Goal: Information Seeking & Learning: Check status

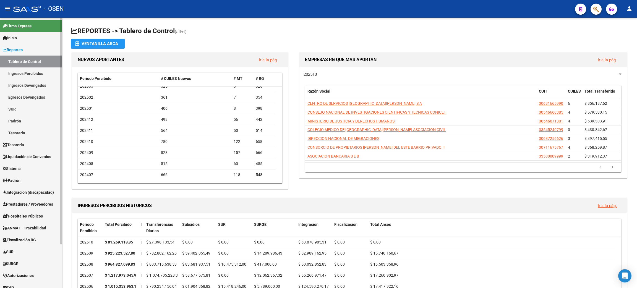
drag, startPoint x: 32, startPoint y: 205, endPoint x: 61, endPoint y: 203, distance: 28.3
click at [32, 205] on span "Prestadores / Proveedores" at bounding box center [28, 204] width 50 height 6
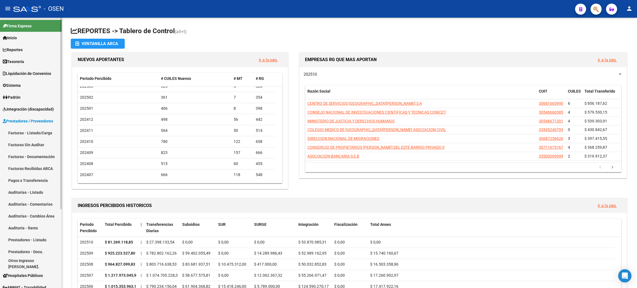
click at [18, 132] on link "Facturas - Listado/Carga" at bounding box center [31, 133] width 62 height 12
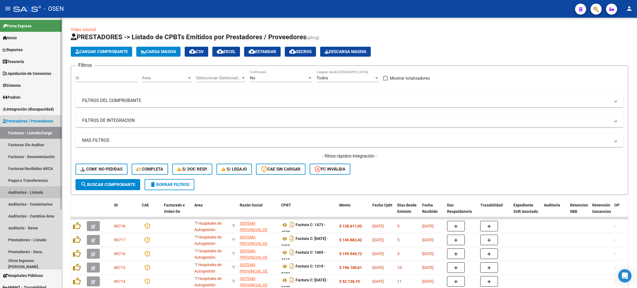
click at [23, 193] on link "Auditorías - Listado" at bounding box center [31, 192] width 62 height 12
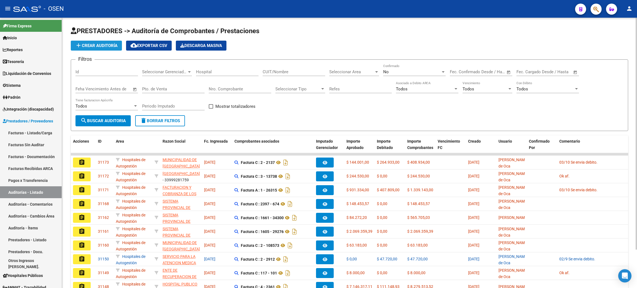
click at [109, 44] on span "add Crear Auditoría" at bounding box center [96, 45] width 42 height 5
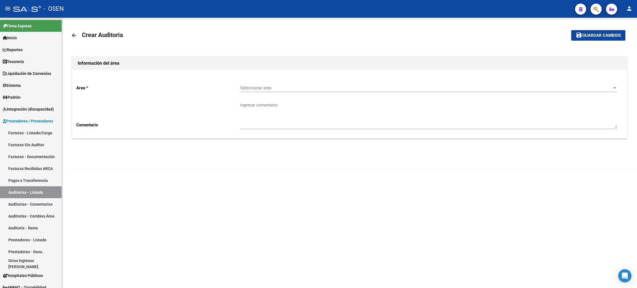
click at [321, 88] on span "Seleccionar area" at bounding box center [426, 87] width 372 height 5
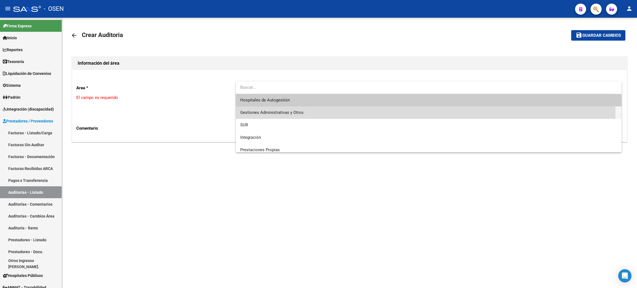
click at [312, 114] on span "Gestiones Administrativas y Otros" at bounding box center [428, 112] width 377 height 12
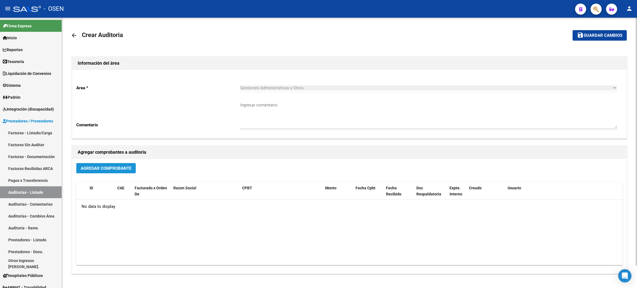
click at [110, 168] on span "Agregar Comprobante" at bounding box center [106, 168] width 51 height 5
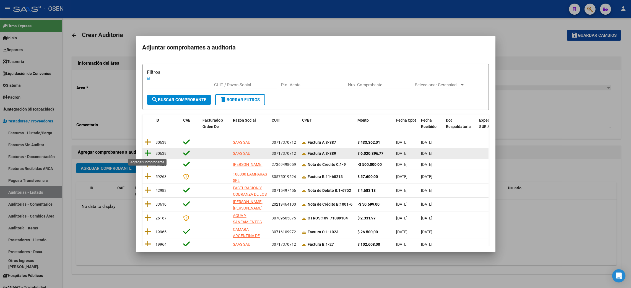
click at [148, 154] on icon at bounding box center [148, 153] width 7 height 8
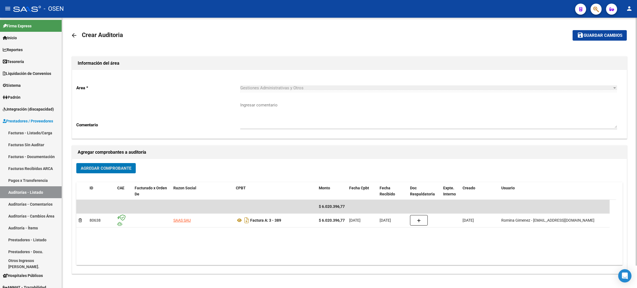
click at [120, 166] on span "Agregar Comprobante" at bounding box center [106, 168] width 51 height 5
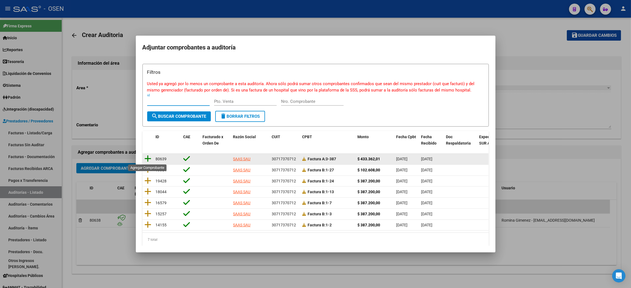
click at [148, 158] on icon at bounding box center [148, 159] width 7 height 8
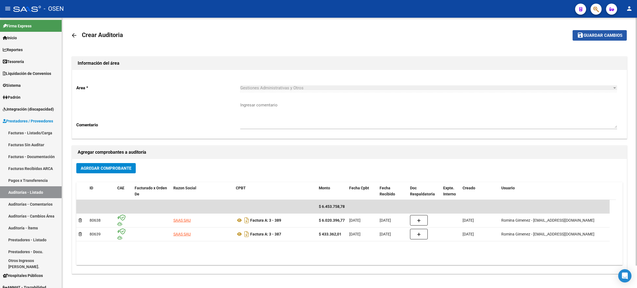
click at [597, 36] on span "Guardar cambios" at bounding box center [603, 35] width 39 height 5
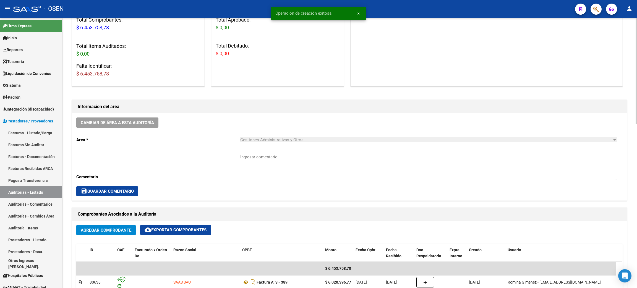
scroll to position [166, 0]
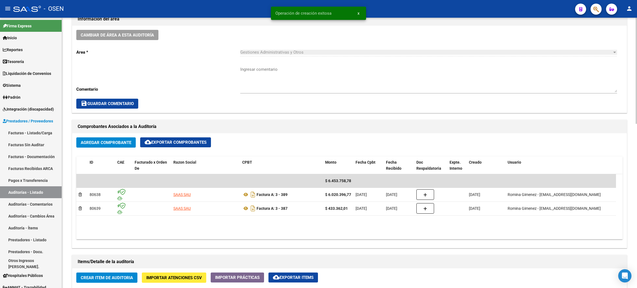
click at [117, 280] on button "Crear Item de Auditoria" at bounding box center [106, 278] width 61 height 10
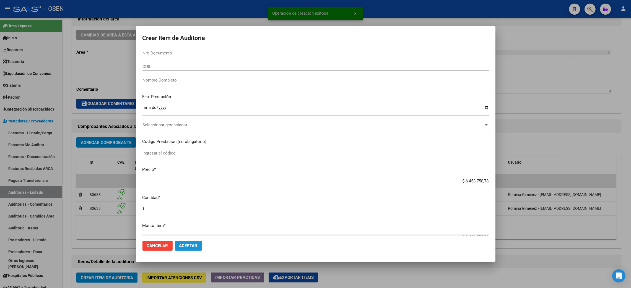
click at [190, 244] on span "Aceptar" at bounding box center [188, 245] width 18 height 5
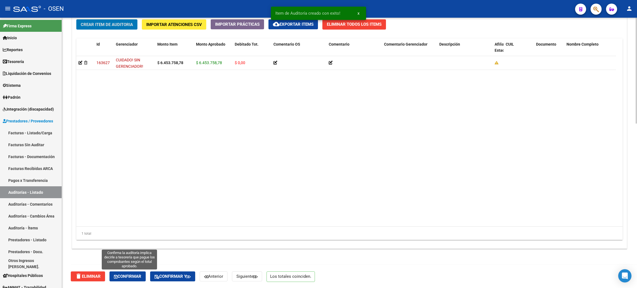
click at [124, 280] on button "Confirmar" at bounding box center [127, 276] width 36 height 10
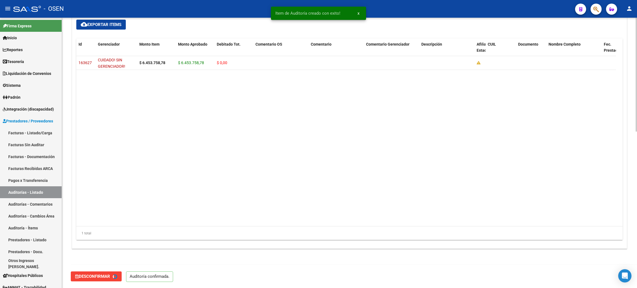
type input "202510"
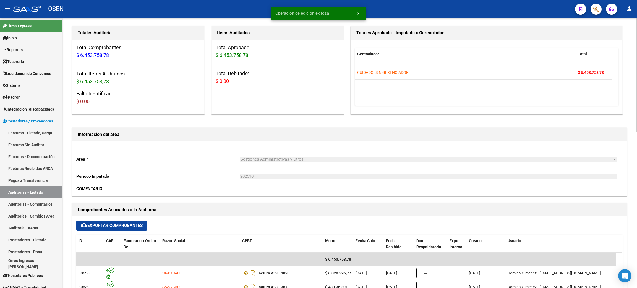
scroll to position [0, 0]
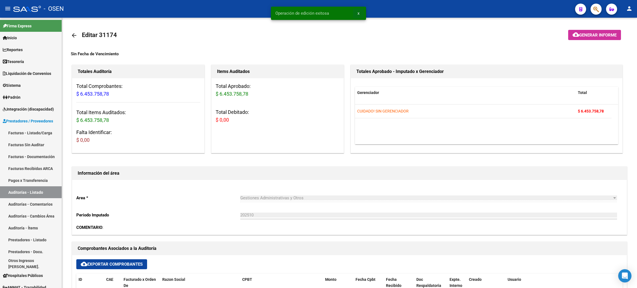
click at [359, 13] on span "x" at bounding box center [358, 13] width 2 height 5
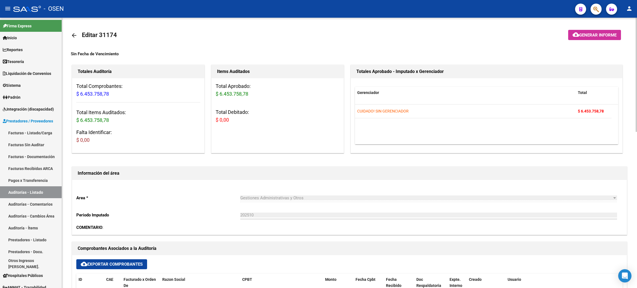
click at [74, 37] on mat-icon "arrow_back" at bounding box center [74, 35] width 7 height 7
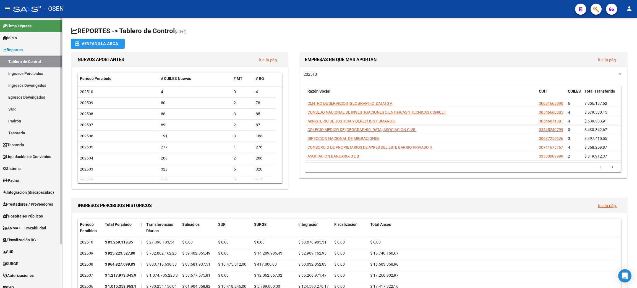
click at [11, 206] on span "Prestadores / Proveedores" at bounding box center [28, 204] width 50 height 6
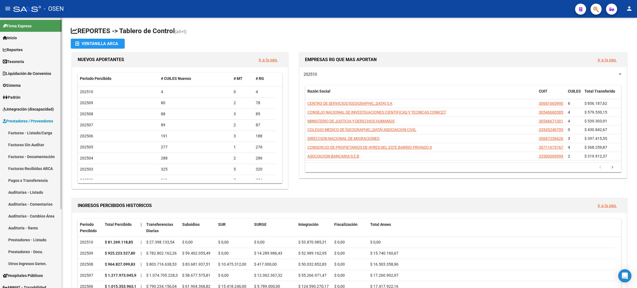
click at [26, 193] on link "Auditorías - Listado" at bounding box center [31, 192] width 62 height 12
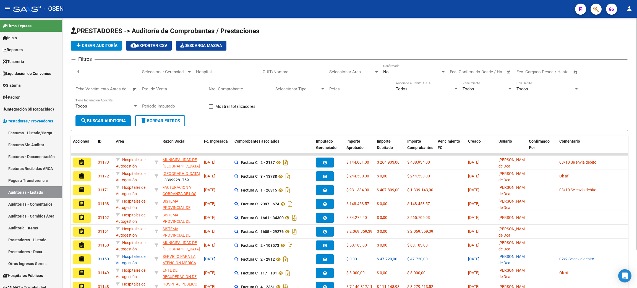
click at [314, 46] on div "add Crear Auditoría cloud_download Exportar CSV Descarga Masiva" at bounding box center [349, 46] width 557 height 10
drag, startPoint x: 289, startPoint y: 23, endPoint x: 396, endPoint y: 55, distance: 111.3
click at [396, 55] on div "PRESTADORES -> Auditoría de Comprobantes / Prestaciones add Crear Auditoría clo…" at bounding box center [349, 173] width 575 height 310
click at [420, 45] on div "add Crear Auditoría cloud_download Exportar CSV Descarga Masiva" at bounding box center [349, 46] width 557 height 10
click at [276, 32] on h1 "PRESTADORES -> Auditoría de Comprobantes / Prestaciones" at bounding box center [349, 32] width 557 height 10
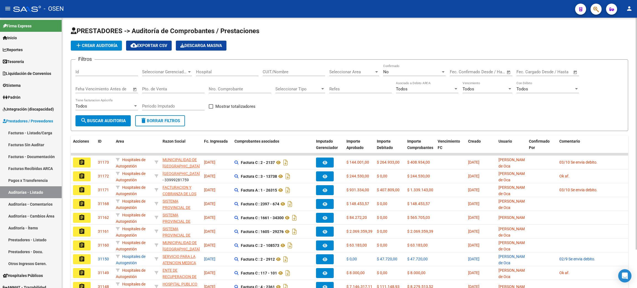
click at [280, 32] on h1 "PRESTADORES -> Auditoría de Comprobantes / Prestaciones" at bounding box center [349, 32] width 557 height 10
drag, startPoint x: 258, startPoint y: 32, endPoint x: 105, endPoint y: 16, distance: 153.4
click at [105, 16] on div "menu - OSEN person Firma Express Inicio Calendario SSS Instructivos Contacto OS…" at bounding box center [318, 144] width 637 height 288
click at [314, 36] on h1 "PRESTADORES -> Auditoría de Comprobantes / Prestaciones" at bounding box center [349, 32] width 557 height 10
drag, startPoint x: 77, startPoint y: 29, endPoint x: 315, endPoint y: 22, distance: 237.3
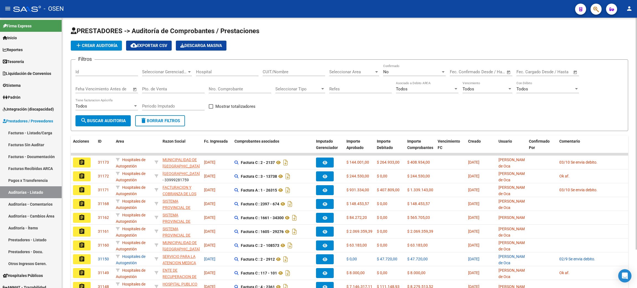
click at [315, 22] on div "PRESTADORES -> Auditoría de Comprobantes / Prestaciones add Crear Auditoría clo…" at bounding box center [349, 173] width 575 height 310
click at [368, 29] on h1 "PRESTADORES -> Auditoría de Comprobantes / Prestaciones" at bounding box center [349, 32] width 557 height 10
click at [100, 46] on span "add Crear Auditoría" at bounding box center [96, 45] width 42 height 5
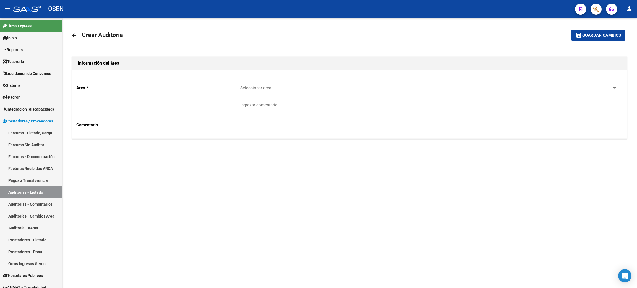
click at [293, 91] on div "Seleccionar area Seleccionar area" at bounding box center [428, 86] width 377 height 12
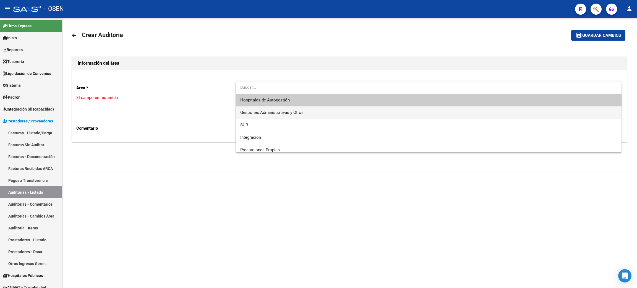
click at [289, 112] on span "Gestiones Administrativas y Otros" at bounding box center [271, 112] width 63 height 5
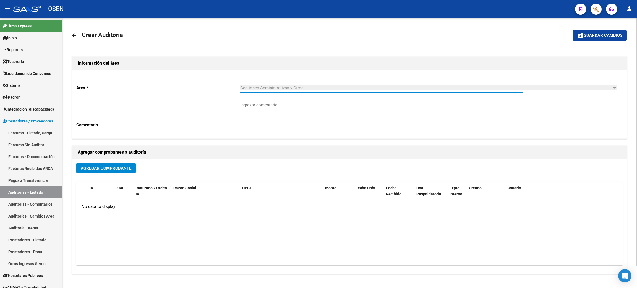
click at [116, 166] on span "Agregar Comprobante" at bounding box center [106, 168] width 51 height 5
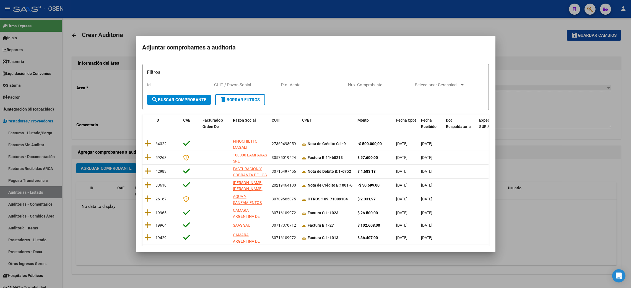
click at [96, 230] on div at bounding box center [315, 144] width 631 height 288
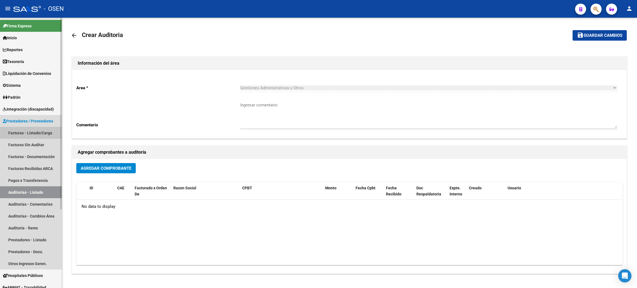
click at [20, 132] on link "Facturas - Listado/Carga" at bounding box center [31, 133] width 62 height 12
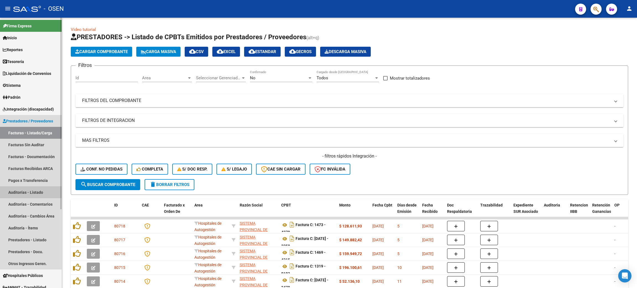
click at [37, 192] on link "Auditorías - Listado" at bounding box center [31, 192] width 62 height 12
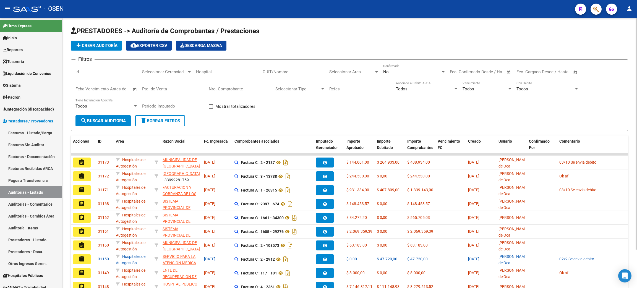
click at [95, 45] on span "add Crear Auditoría" at bounding box center [96, 45] width 42 height 5
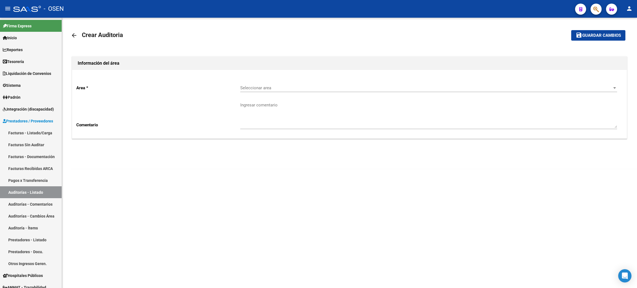
click at [274, 86] on span "Seleccionar area" at bounding box center [426, 87] width 372 height 5
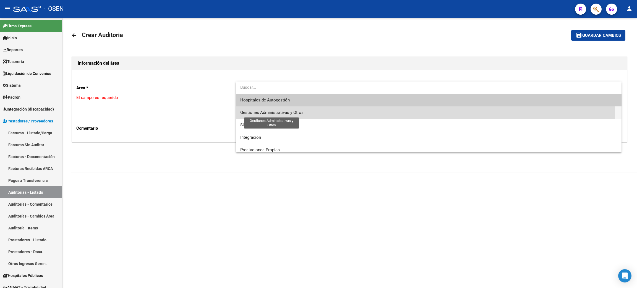
click at [289, 113] on span "Gestiones Administrativas y Otros" at bounding box center [271, 112] width 63 height 5
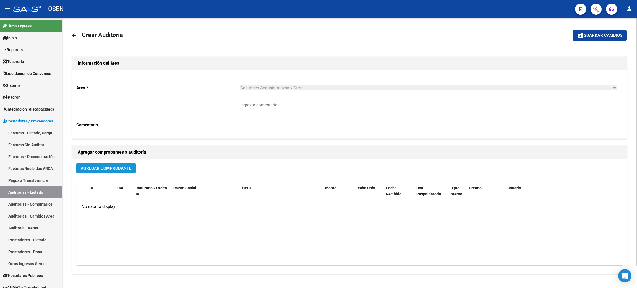
click at [126, 168] on span "Agregar Comprobante" at bounding box center [106, 168] width 51 height 5
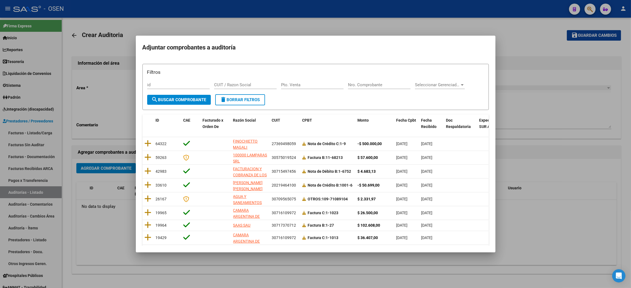
click at [543, 168] on div at bounding box center [315, 144] width 631 height 288
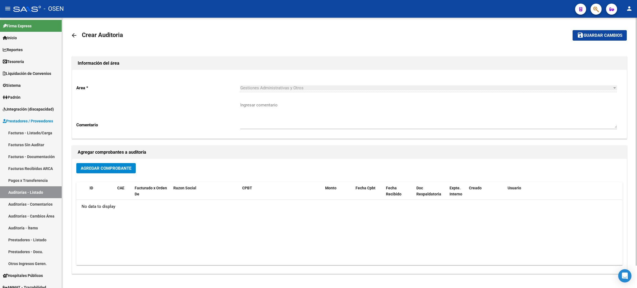
click at [73, 34] on mat-icon "arrow_back" at bounding box center [74, 35] width 7 height 7
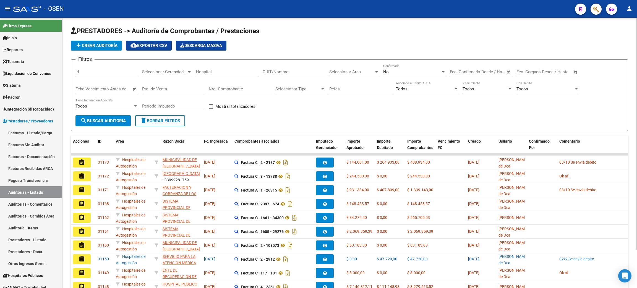
click at [307, 28] on h1 "PRESTADORES -> Auditoría de Comprobantes / Prestaciones" at bounding box center [349, 32] width 557 height 10
drag, startPoint x: 253, startPoint y: 33, endPoint x: 78, endPoint y: 30, distance: 175.6
click at [78, 30] on span "PRESTADORES -> Auditoría de Comprobantes / Prestaciones" at bounding box center [165, 31] width 189 height 8
drag, startPoint x: 265, startPoint y: 32, endPoint x: 82, endPoint y: 27, distance: 182.8
click at [82, 27] on h1 "PRESTADORES -> Auditoría de Comprobantes / Prestaciones" at bounding box center [349, 32] width 557 height 10
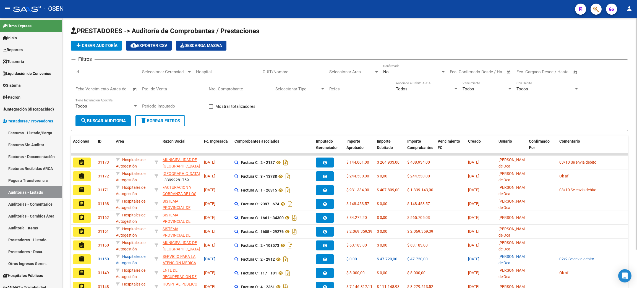
click at [346, 26] on div "PRESTADORES -> Auditoría de Comprobantes / Prestaciones add Crear Auditoría clo…" at bounding box center [349, 173] width 575 height 310
click at [320, 27] on h1 "PRESTADORES -> Auditoría de Comprobantes / Prestaciones" at bounding box center [349, 32] width 557 height 10
drag, startPoint x: 605, startPoint y: 116, endPoint x: 636, endPoint y: 132, distance: 35.2
click at [606, 116] on form "Filtros Id Seleccionar Gerenciador Seleccionar Gerenciador Hospital CUIT/Nombre…" at bounding box center [349, 95] width 557 height 72
click at [38, 74] on span "Liquidación de Convenios" at bounding box center [27, 73] width 48 height 6
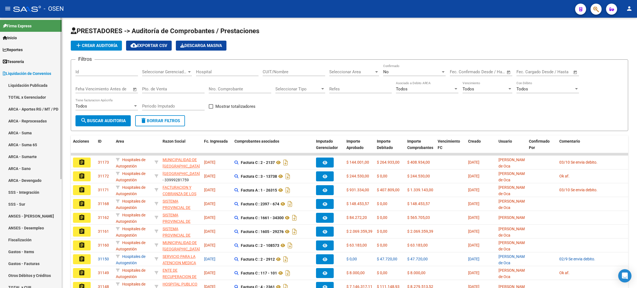
drag, startPoint x: 35, startPoint y: 227, endPoint x: 58, endPoint y: 228, distance: 22.7
click at [35, 226] on link "ANSES - Desempleo" at bounding box center [31, 228] width 62 height 12
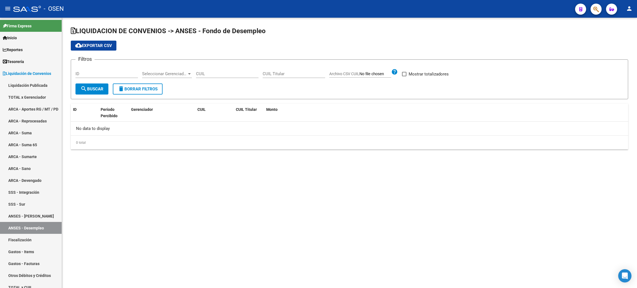
checkbox input "true"
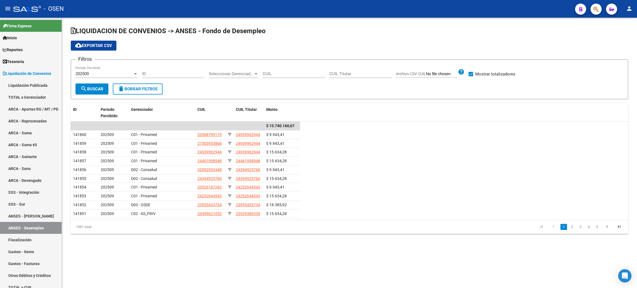
click at [227, 73] on span "Seleccionar Gerenciador" at bounding box center [231, 73] width 45 height 5
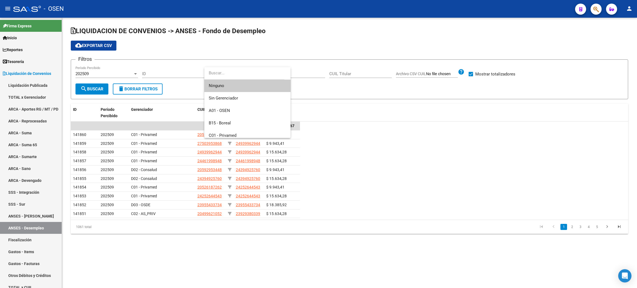
drag, startPoint x: 412, startPoint y: 121, endPoint x: 404, endPoint y: 117, distance: 8.5
click at [412, 121] on div at bounding box center [318, 144] width 637 height 288
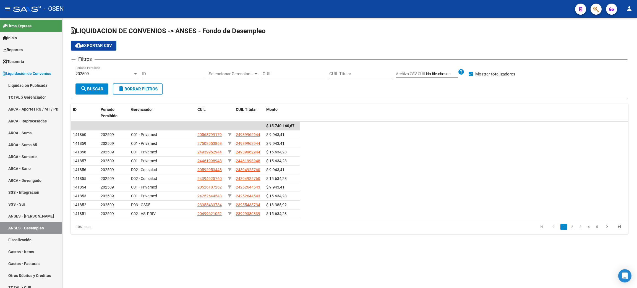
click at [234, 70] on div "Seleccionar Gerenciador Seleccionar Gerenciador" at bounding box center [234, 72] width 50 height 12
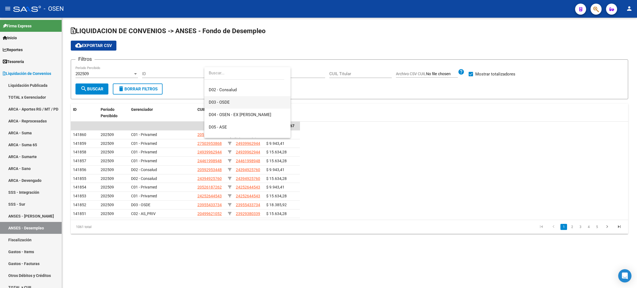
click at [247, 99] on span "D03 - OSDE" at bounding box center [247, 102] width 77 height 12
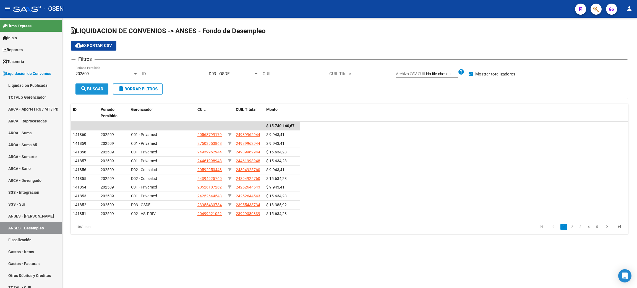
click at [89, 90] on span "search Buscar" at bounding box center [91, 89] width 23 height 5
click at [37, 65] on link "Tesorería" at bounding box center [31, 62] width 62 height 12
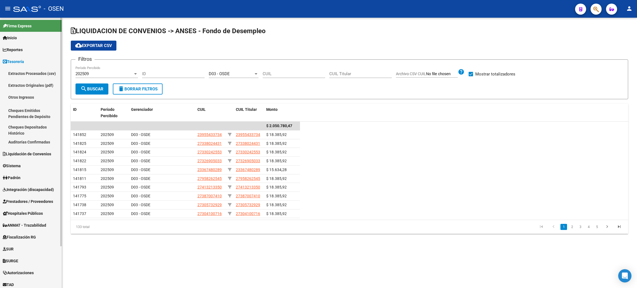
click at [37, 65] on link "Tesorería" at bounding box center [31, 62] width 62 height 12
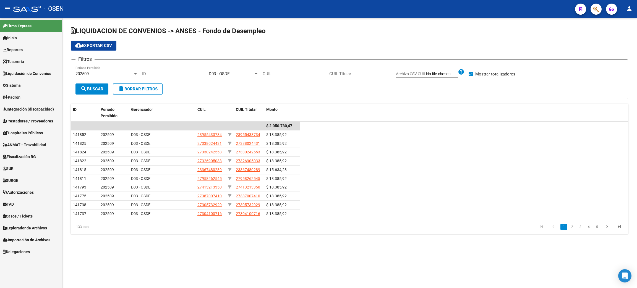
click at [30, 121] on span "Prestadores / Proveedores" at bounding box center [28, 121] width 50 height 6
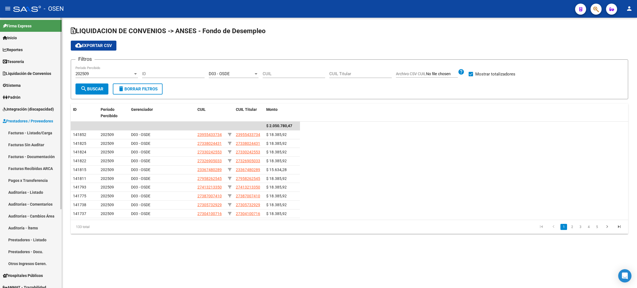
click at [15, 194] on link "Auditorías - Listado" at bounding box center [31, 192] width 62 height 12
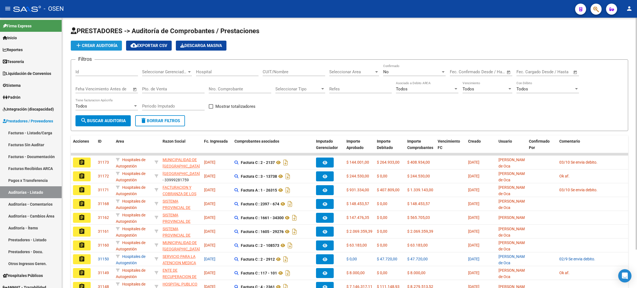
click at [107, 46] on span "add Crear Auditoría" at bounding box center [96, 45] width 42 height 5
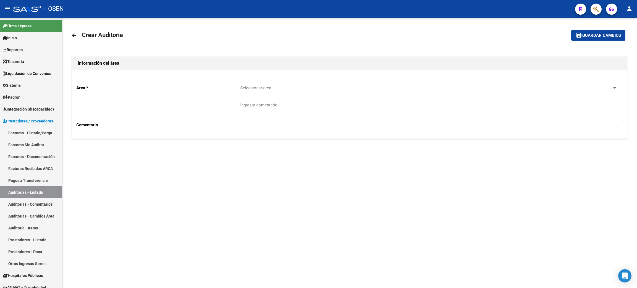
drag, startPoint x: 273, startPoint y: 94, endPoint x: 277, endPoint y: 90, distance: 5.7
click at [274, 94] on div "Seleccionar area Seleccionar area" at bounding box center [428, 88] width 377 height 17
click at [277, 90] on span "Seleccionar area" at bounding box center [426, 87] width 372 height 5
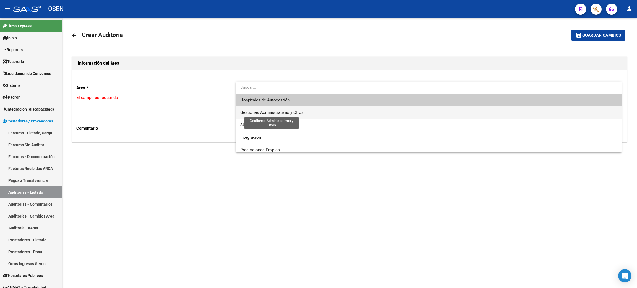
click at [273, 112] on span "Gestiones Administrativas y Otros" at bounding box center [271, 112] width 63 height 5
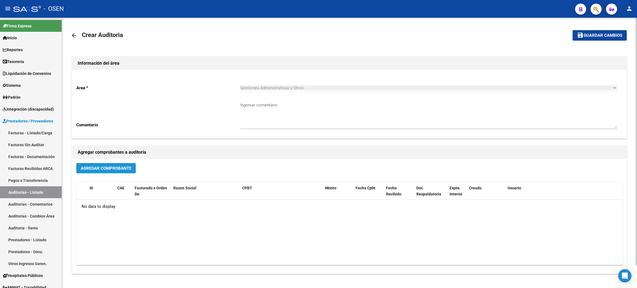
click at [118, 171] on button "Agregar Comprobante" at bounding box center [105, 168] width 59 height 10
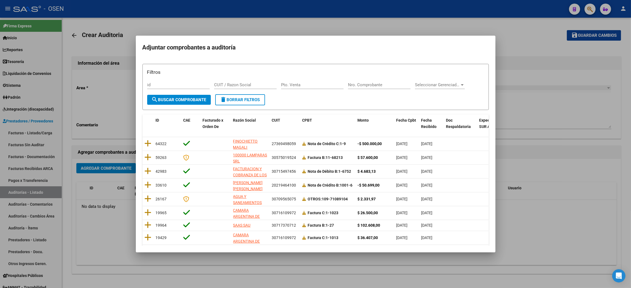
click at [110, 229] on div at bounding box center [315, 144] width 631 height 288
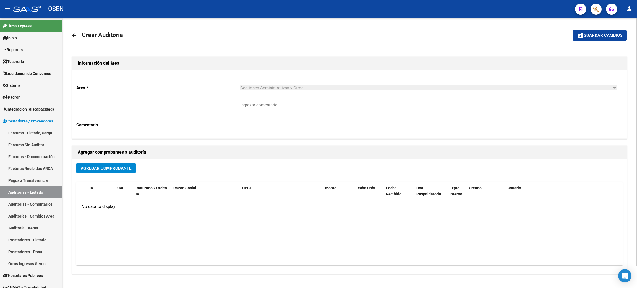
click at [79, 35] on link "arrow_back" at bounding box center [76, 35] width 11 height 13
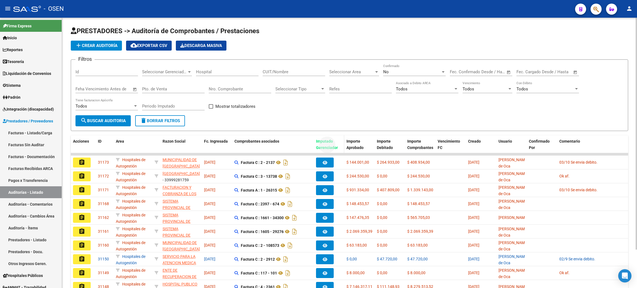
drag, startPoint x: 337, startPoint y: 147, endPoint x: 314, endPoint y: 140, distance: 24.2
click at [314, 140] on datatable-header-cell "Imputado Gerenciador" at bounding box center [329, 147] width 30 height 24
click at [43, 135] on link "Facturas - Listado/Carga" at bounding box center [31, 133] width 62 height 12
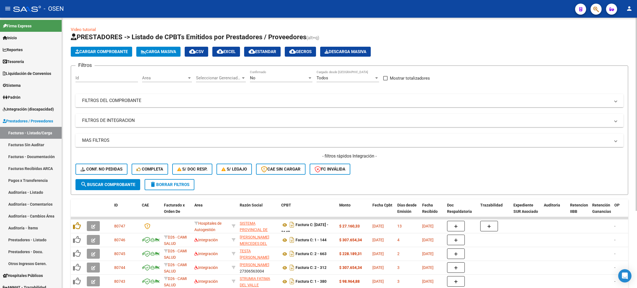
click at [285, 78] on div "No" at bounding box center [279, 77] width 58 height 5
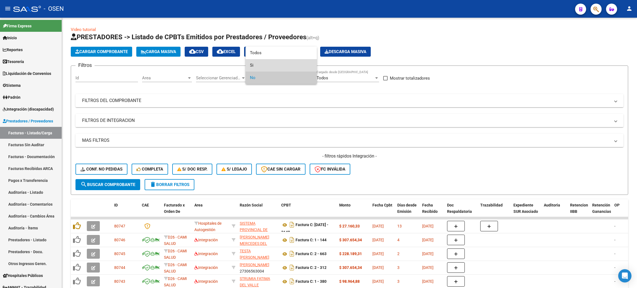
click at [261, 64] on span "Si" at bounding box center [281, 65] width 62 height 12
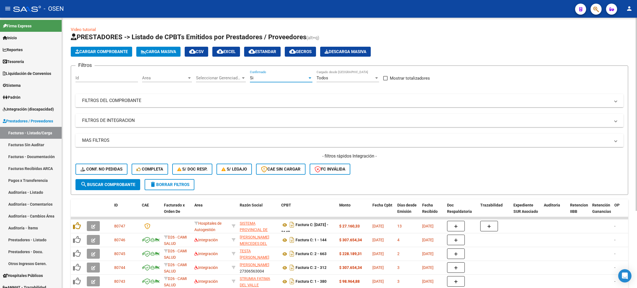
drag, startPoint x: 111, startPoint y: 184, endPoint x: 278, endPoint y: 182, distance: 166.7
click at [111, 184] on span "search Buscar Comprobante" at bounding box center [107, 184] width 55 height 5
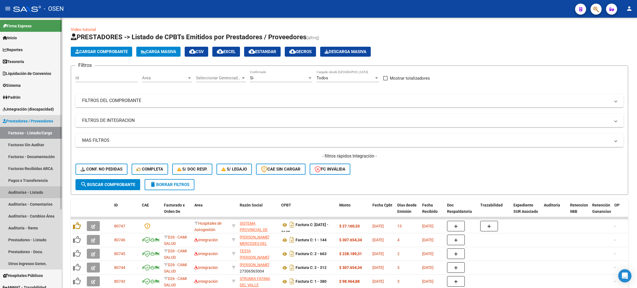
click at [12, 192] on link "Auditorías - Listado" at bounding box center [31, 192] width 62 height 12
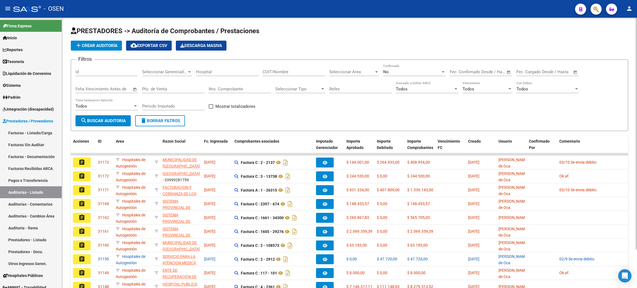
click at [97, 47] on span "add Crear Auditoría" at bounding box center [96, 45] width 42 height 5
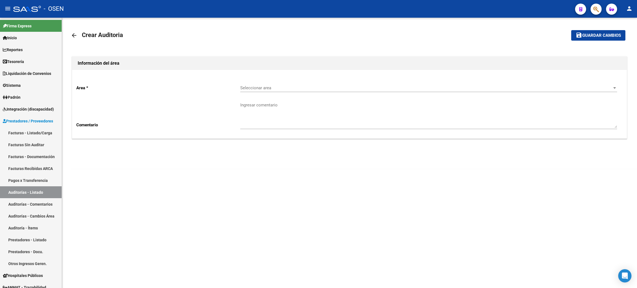
click at [251, 93] on div "Seleccionar area Seleccionar area" at bounding box center [428, 88] width 377 height 17
click at [251, 87] on span "Seleccionar area" at bounding box center [426, 87] width 372 height 5
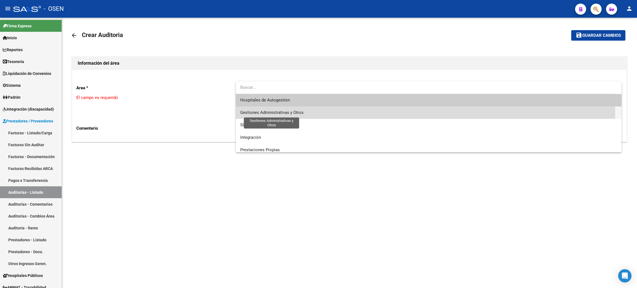
click at [242, 114] on span "Gestiones Administrativas y Otros" at bounding box center [271, 112] width 63 height 5
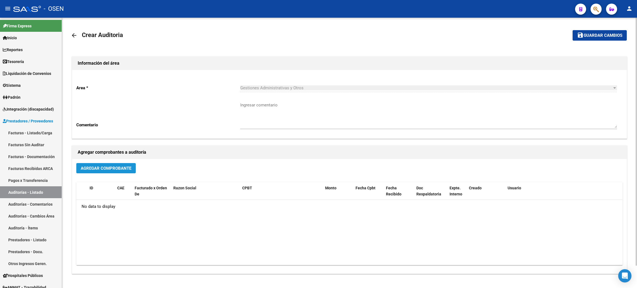
click at [107, 167] on span "Agregar Comprobante" at bounding box center [106, 168] width 51 height 5
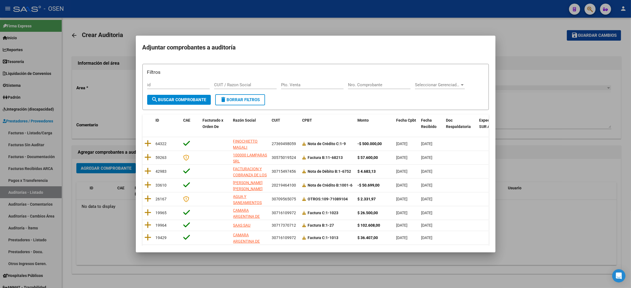
click at [581, 216] on div at bounding box center [315, 144] width 631 height 288
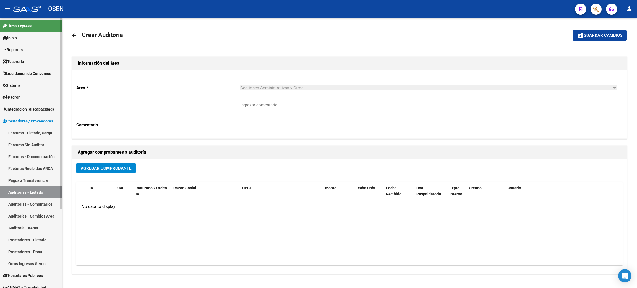
click at [27, 109] on span "Integración (discapacidad)" at bounding box center [28, 109] width 51 height 6
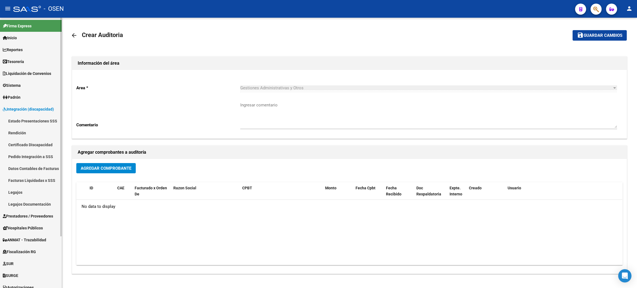
click at [19, 120] on link "Estado Presentaciones SSS" at bounding box center [31, 121] width 62 height 12
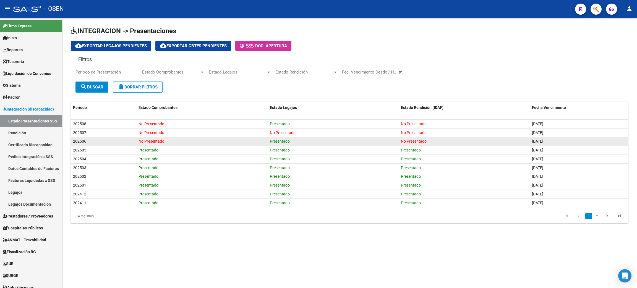
drag, startPoint x: 263, startPoint y: 140, endPoint x: 242, endPoint y: 140, distance: 20.2
click at [242, 140] on div "202506 No Presentado Presentado No Presentado [DATE]" at bounding box center [349, 141] width 557 height 9
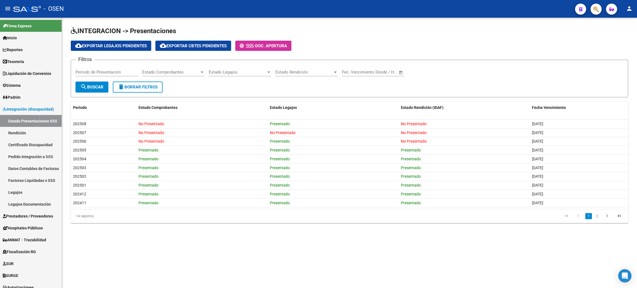
click at [442, 70] on div "Filtros Periodo de Presentación Estado Comprobantes Estado Comprobantes Estado …" at bounding box center [349, 72] width 548 height 17
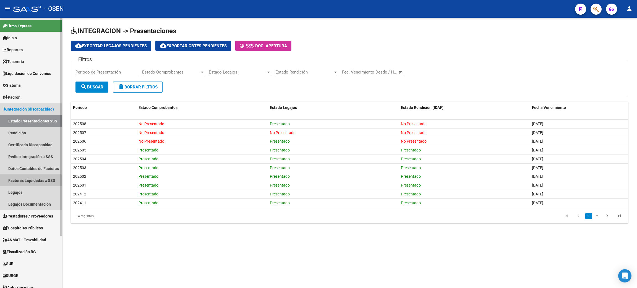
click at [29, 181] on link "Facturas Liquidadas x SSS" at bounding box center [31, 180] width 62 height 12
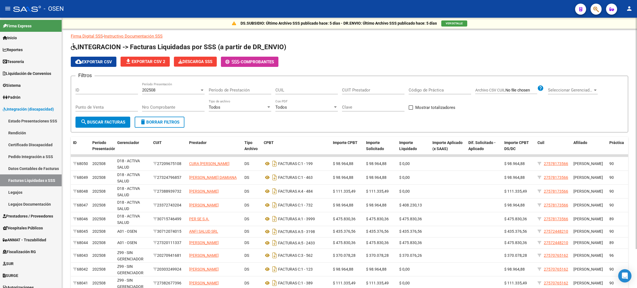
click at [176, 83] on div "202508 Período Presentación" at bounding box center [173, 88] width 62 height 12
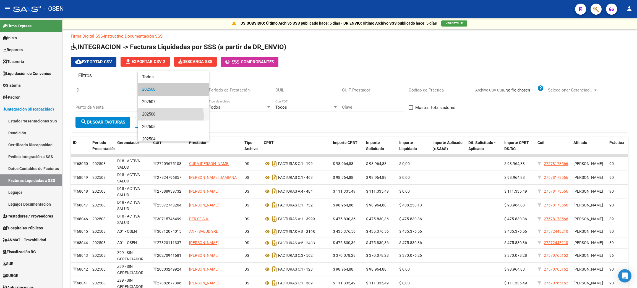
click at [163, 117] on span "202506" at bounding box center [173, 114] width 62 height 12
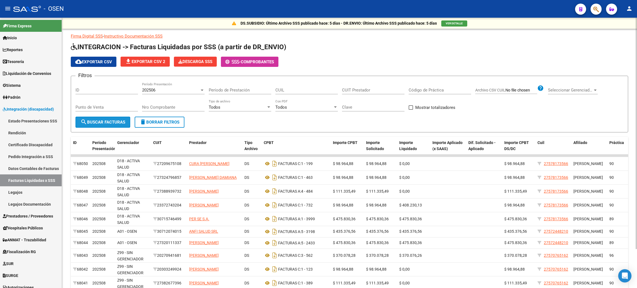
click at [106, 120] on span "search Buscar Facturas" at bounding box center [102, 122] width 45 height 5
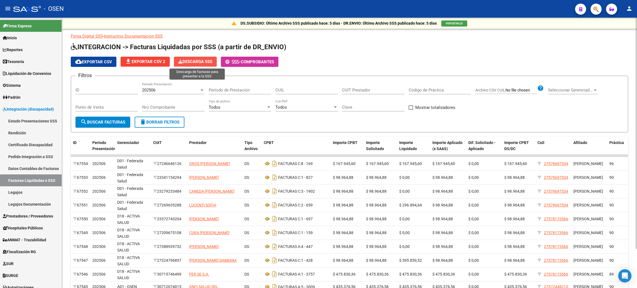
click at [195, 60] on span "Descarga SSS" at bounding box center [195, 61] width 34 height 5
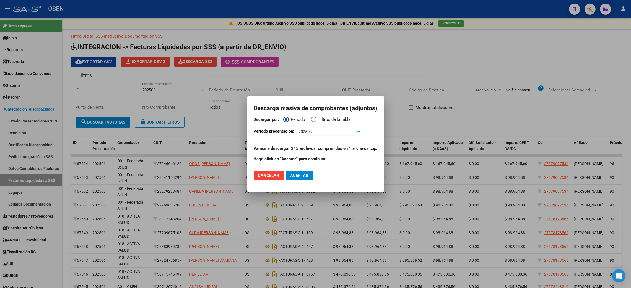
click at [319, 131] on div "202508" at bounding box center [328, 131] width 58 height 5
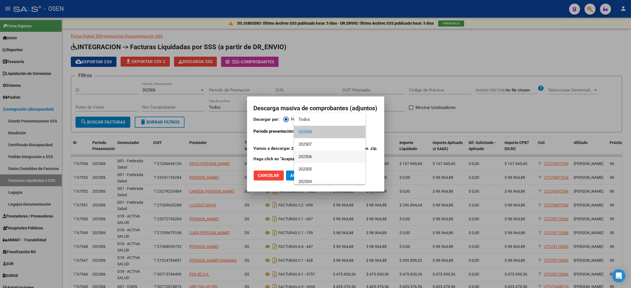
click at [319, 156] on span "202506" at bounding box center [329, 157] width 62 height 12
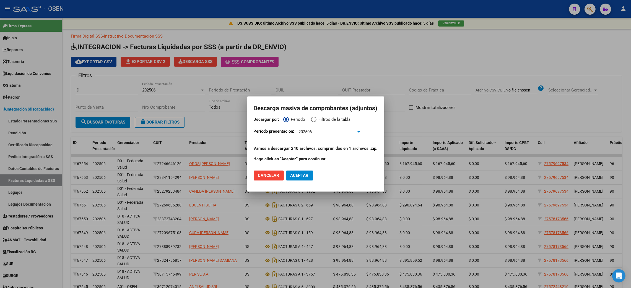
click at [302, 176] on span "Aceptar" at bounding box center [299, 175] width 18 height 5
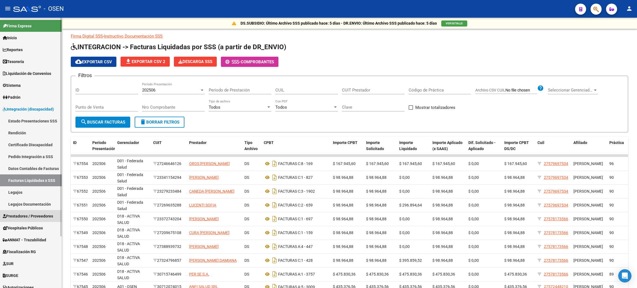
click at [36, 215] on span "Prestadores / Proveedores" at bounding box center [28, 216] width 50 height 6
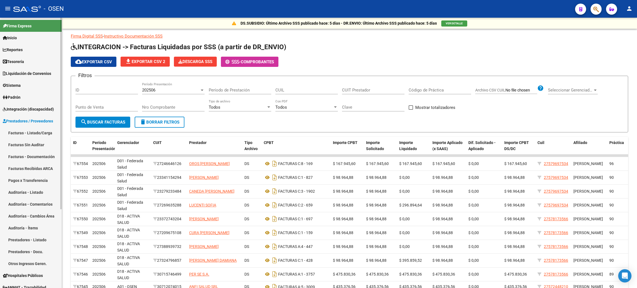
click at [29, 131] on link "Facturas - Listado/Carga" at bounding box center [31, 133] width 62 height 12
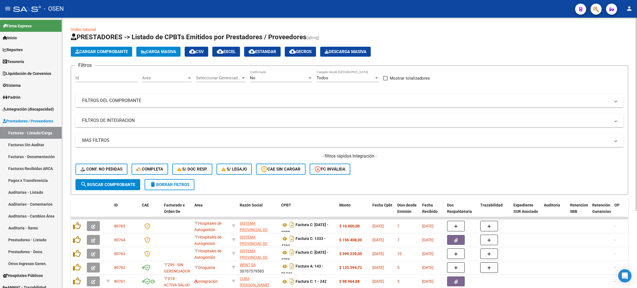
click at [177, 80] on span "Area" at bounding box center [164, 77] width 45 height 5
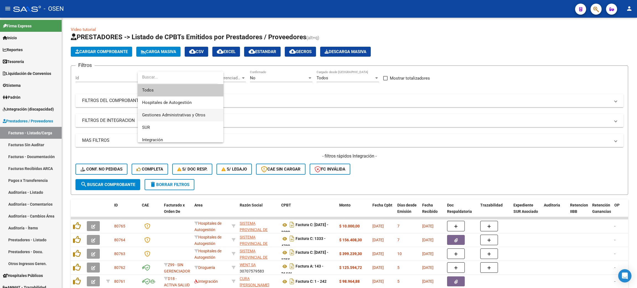
scroll to position [41, 0]
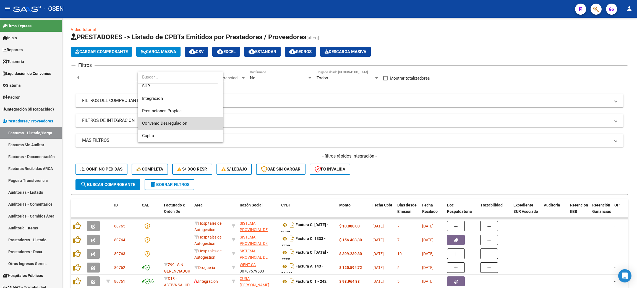
click at [192, 122] on span "Convenio Desregulación" at bounding box center [180, 123] width 77 height 12
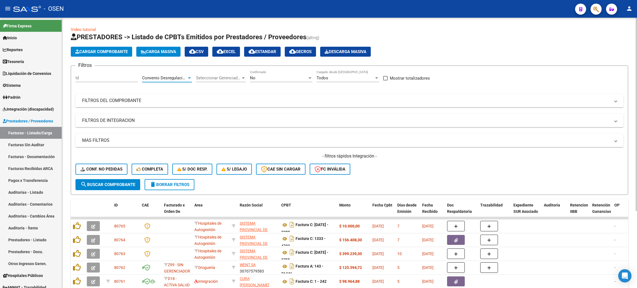
click at [130, 186] on span "search Buscar Comprobante" at bounding box center [107, 184] width 55 height 5
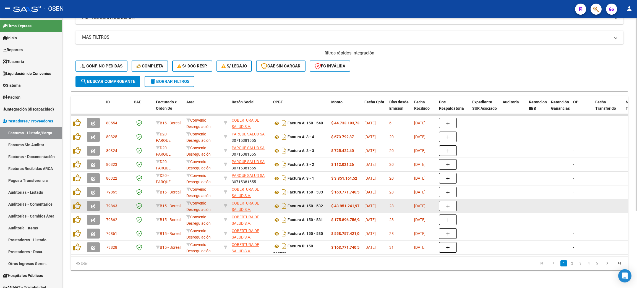
scroll to position [0, 0]
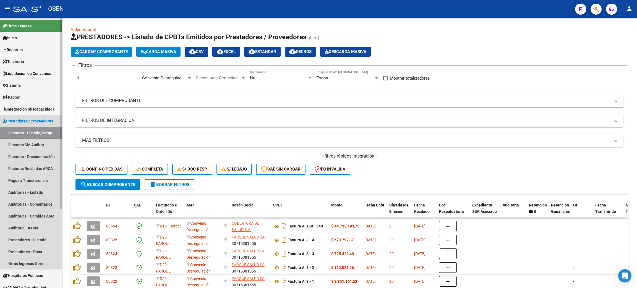
drag, startPoint x: 42, startPoint y: 119, endPoint x: 59, endPoint y: 119, distance: 16.6
click at [42, 119] on span "Prestadores / Proveedores" at bounding box center [28, 121] width 50 height 6
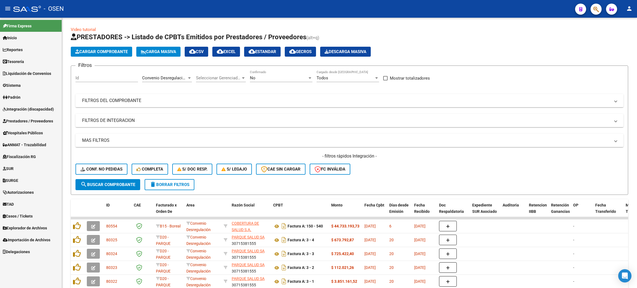
click at [36, 121] on span "Prestadores / Proveedores" at bounding box center [28, 121] width 50 height 6
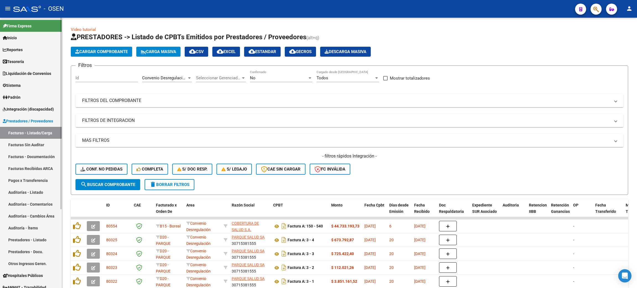
click at [32, 169] on link "Facturas Recibidas ARCA" at bounding box center [31, 169] width 62 height 12
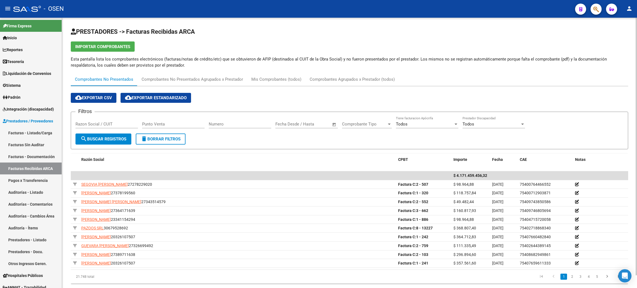
click at [86, 124] on input "Razon Social / CUIT" at bounding box center [106, 124] width 62 height 5
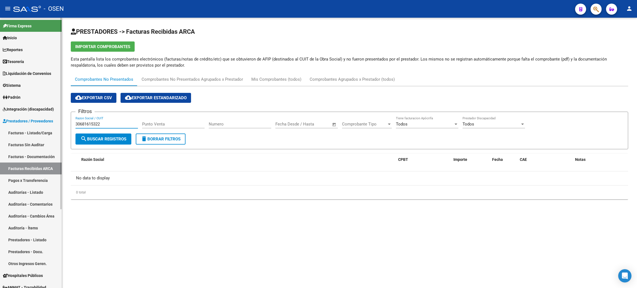
drag, startPoint x: 19, startPoint y: 109, endPoint x: 0, endPoint y: 100, distance: 21.6
click at [0, 100] on mat-sidenav-container "Firma Express Inicio Calendario SSS Instructivos Contacto OS Reportes Tablero d…" at bounding box center [318, 153] width 637 height 270
type input "30681615322"
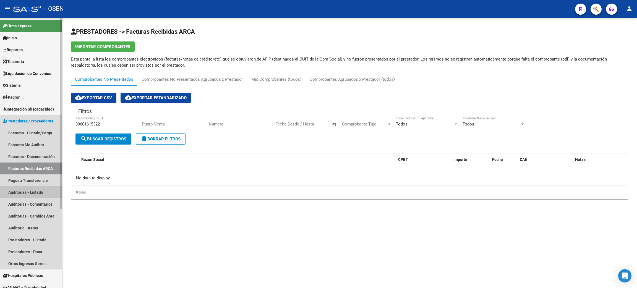
click at [26, 191] on link "Auditorías - Listado" at bounding box center [31, 192] width 62 height 12
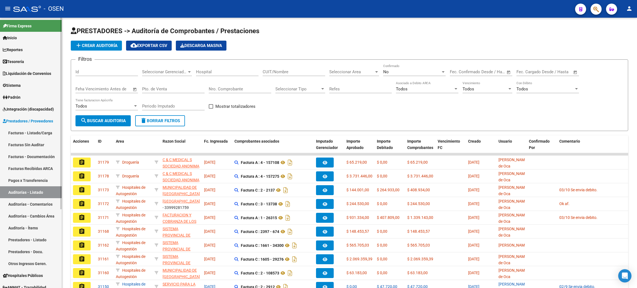
drag, startPoint x: 84, startPoint y: 46, endPoint x: 59, endPoint y: 51, distance: 25.1
click at [84, 46] on span "add Crear Auditoría" at bounding box center [96, 45] width 42 height 5
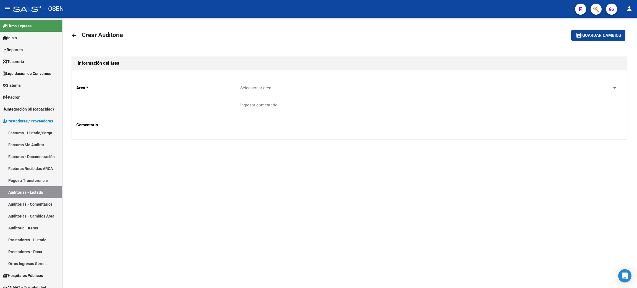
click at [268, 85] on div "Seleccionar area Seleccionar area" at bounding box center [428, 86] width 377 height 12
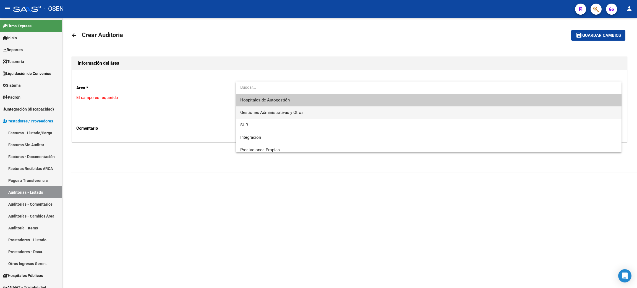
click at [288, 112] on span "Gestiones Administrativas y Otros" at bounding box center [271, 112] width 63 height 5
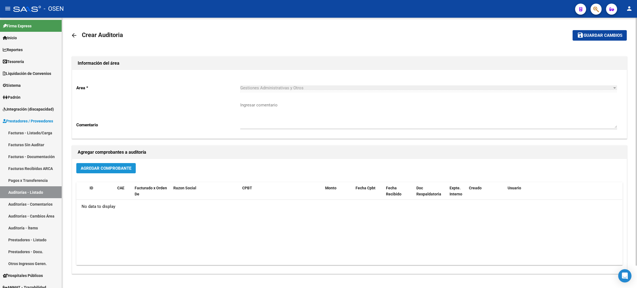
click at [118, 171] on button "Agregar Comprobante" at bounding box center [105, 168] width 59 height 10
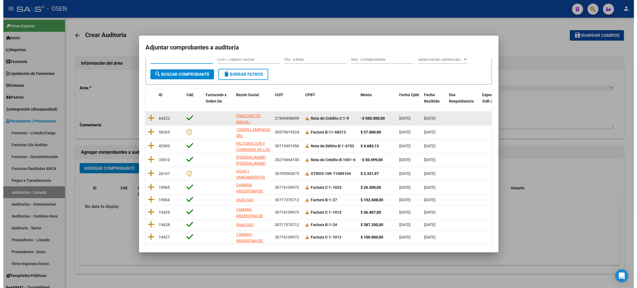
scroll to position [50, 0]
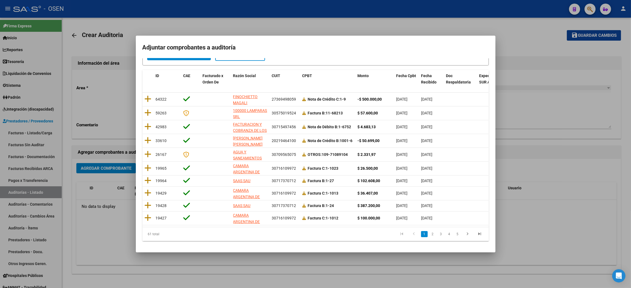
click at [556, 243] on div at bounding box center [315, 144] width 631 height 288
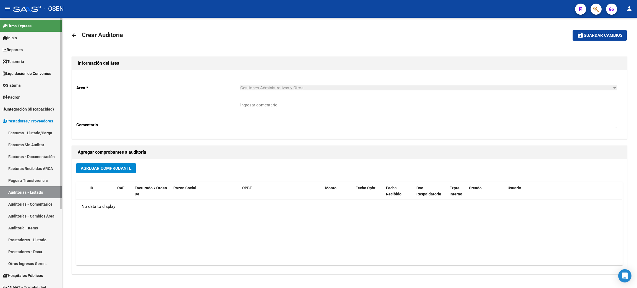
click at [38, 132] on link "Facturas - Listado/Carga" at bounding box center [31, 133] width 62 height 12
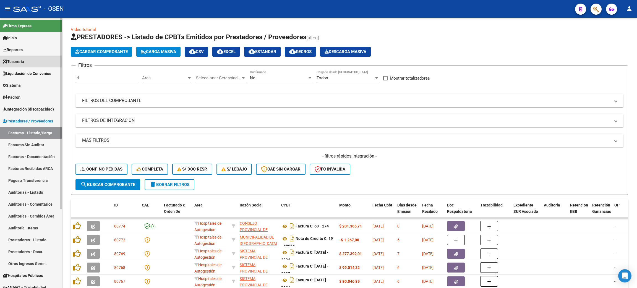
click at [33, 62] on link "Tesorería" at bounding box center [31, 62] width 62 height 12
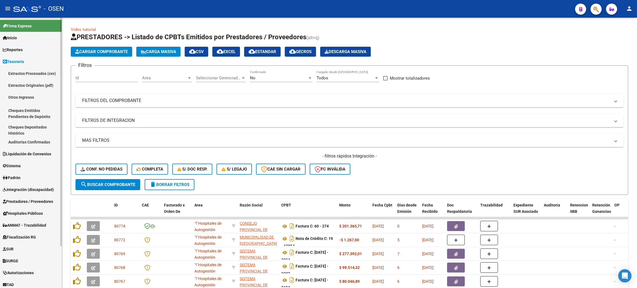
click at [33, 84] on link "Extractos Originales (pdf)" at bounding box center [31, 85] width 62 height 12
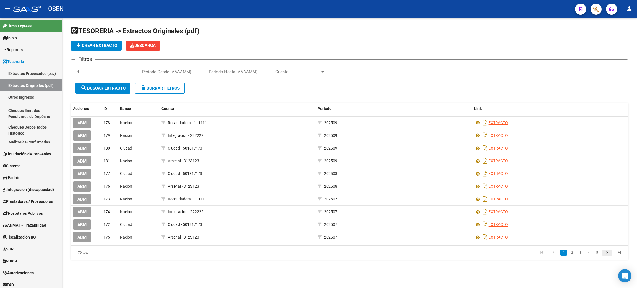
click at [607, 254] on icon "go to next page" at bounding box center [607, 253] width 7 height 7
click at [587, 253] on link "4" at bounding box center [588, 253] width 7 height 6
click at [597, 254] on link "6" at bounding box center [597, 253] width 7 height 6
click at [597, 254] on link "8" at bounding box center [597, 253] width 7 height 6
click at [597, 254] on link "10" at bounding box center [596, 253] width 7 height 6
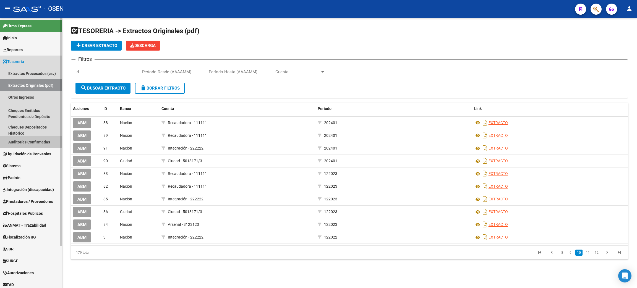
click at [16, 141] on link "Auditorías Confirmadas" at bounding box center [31, 142] width 62 height 12
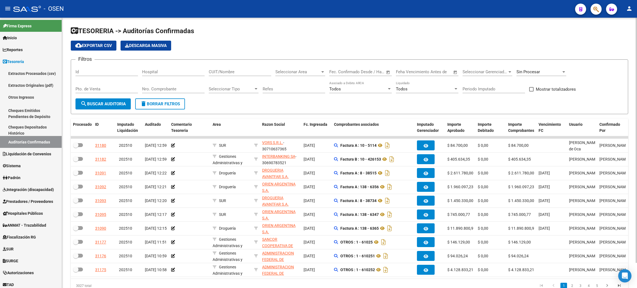
click at [168, 91] on input "Nro. Comprobante" at bounding box center [173, 89] width 62 height 5
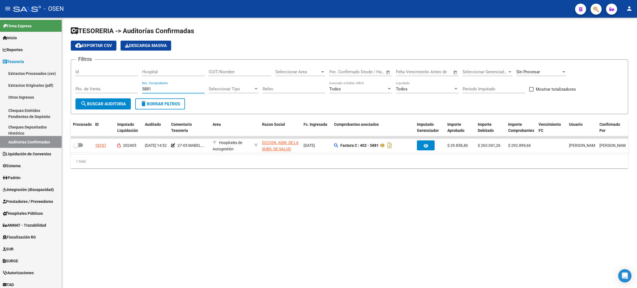
type input "5881"
click at [357, 181] on div "TESORERIA -> Auditorías Confirmadas cloud_download Exportar CSV Descarga Masiva…" at bounding box center [349, 102] width 575 height 168
click at [324, 232] on mat-sidenav-content "TESORERIA -> Auditorías Confirmadas cloud_download Exportar CSV Descarga Masiva…" at bounding box center [349, 153] width 575 height 270
click at [50, 203] on span "Prestadores / Proveedores" at bounding box center [28, 202] width 50 height 6
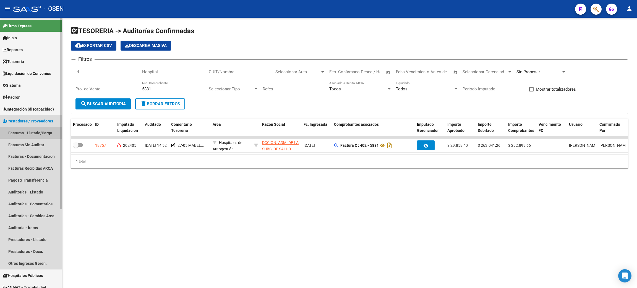
click at [36, 133] on link "Facturas - Listado/Carga" at bounding box center [31, 133] width 62 height 12
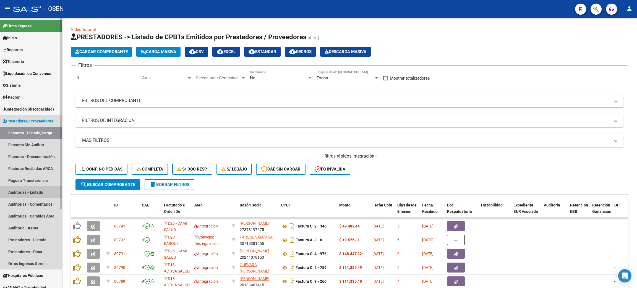
click at [22, 190] on link "Auditorías - Listado" at bounding box center [31, 192] width 62 height 12
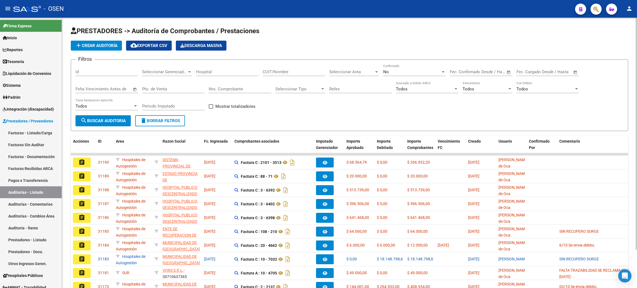
click at [96, 45] on span "add Crear Auditoría" at bounding box center [96, 45] width 42 height 5
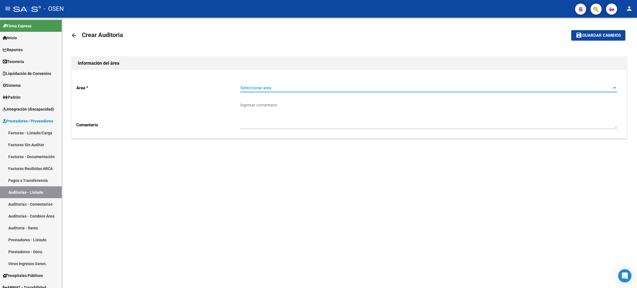
click at [288, 89] on span "Seleccionar area" at bounding box center [426, 87] width 372 height 5
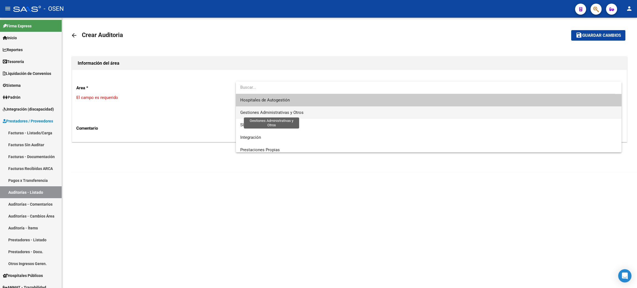
click at [296, 117] on span "Gestiones Administrativas y Otros" at bounding box center [428, 112] width 377 height 12
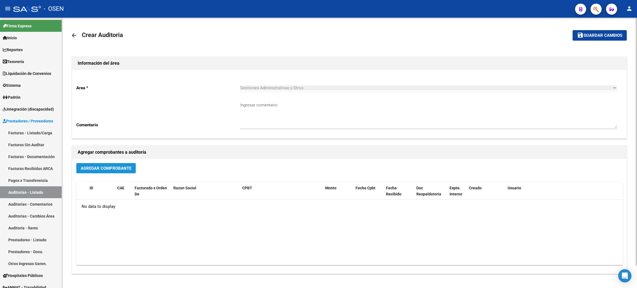
click at [102, 168] on span "Agregar Comprobante" at bounding box center [106, 168] width 51 height 5
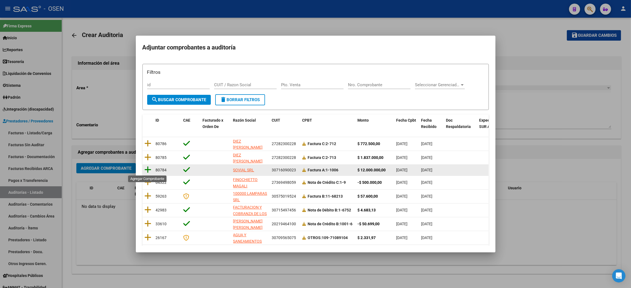
click at [145, 171] on icon at bounding box center [148, 170] width 7 height 8
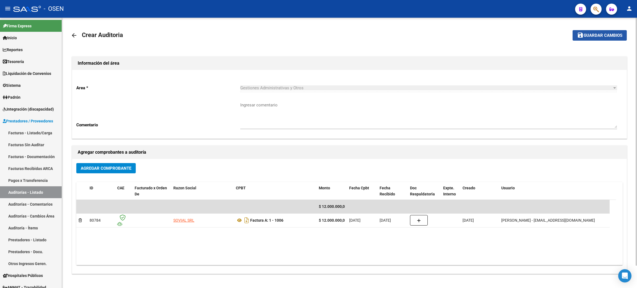
click at [589, 34] on span "Guardar cambios" at bounding box center [603, 35] width 39 height 5
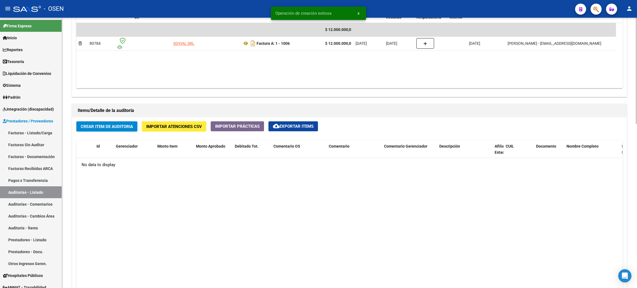
scroll to position [332, 0]
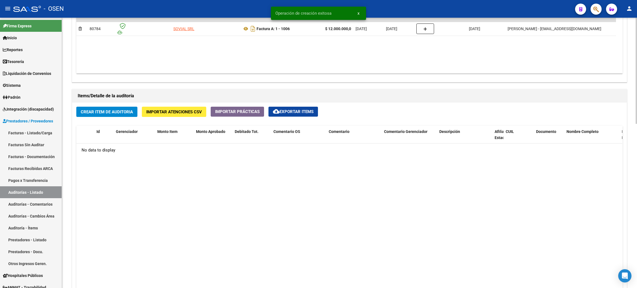
click at [121, 112] on span "Crear Item de Auditoria" at bounding box center [107, 111] width 52 height 5
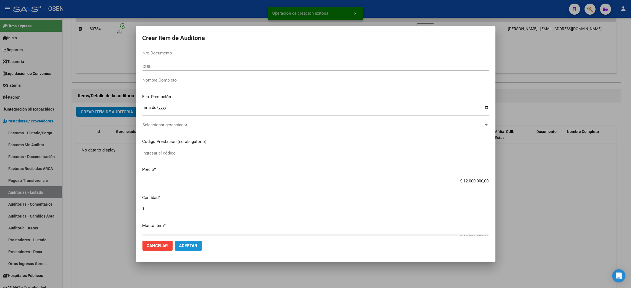
click at [187, 248] on span "Aceptar" at bounding box center [188, 245] width 18 height 5
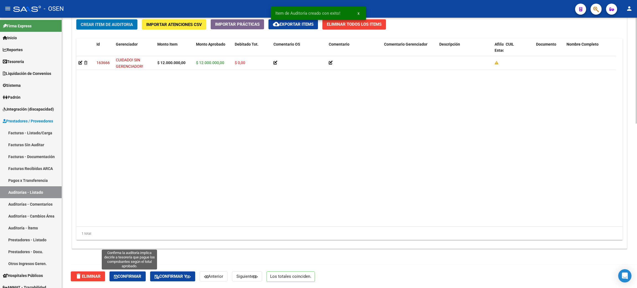
click at [126, 279] on button "Confirmar" at bounding box center [127, 276] width 36 height 10
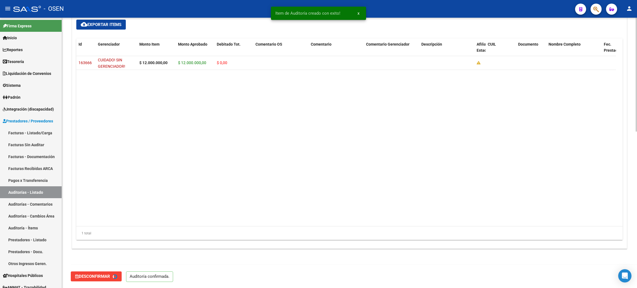
type input "202510"
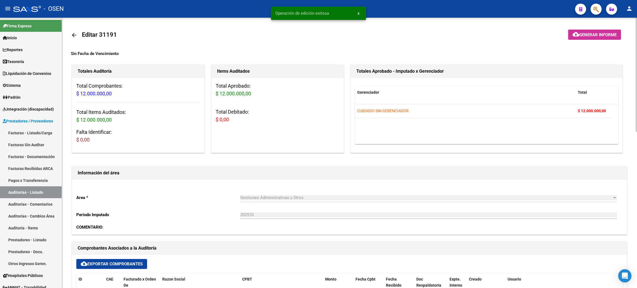
scroll to position [0, 0]
click at [72, 35] on mat-icon "arrow_back" at bounding box center [74, 35] width 7 height 7
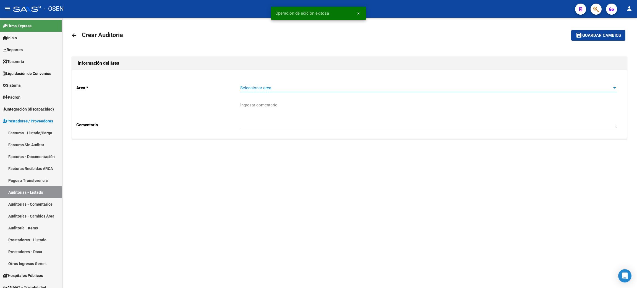
click at [260, 88] on span "Seleccionar area" at bounding box center [426, 87] width 372 height 5
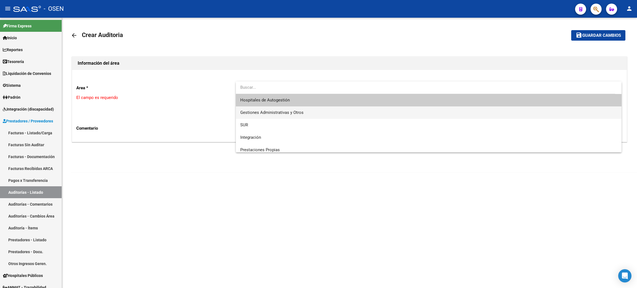
click at [292, 116] on span "Gestiones Administrativas y Otros" at bounding box center [428, 112] width 377 height 12
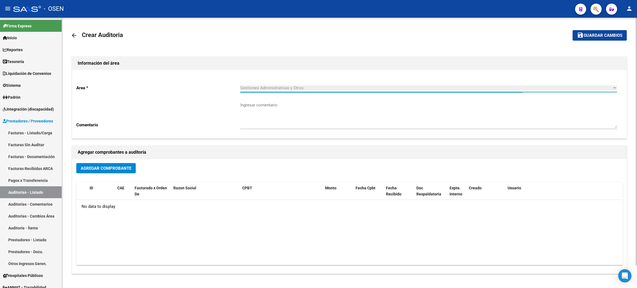
click at [96, 168] on span "Agregar Comprobante" at bounding box center [106, 168] width 51 height 5
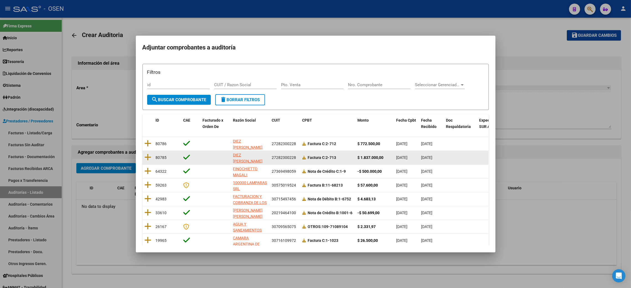
click at [143, 156] on datatable-body-cell at bounding box center [147, 158] width 11 height 14
click at [149, 159] on icon at bounding box center [148, 157] width 7 height 8
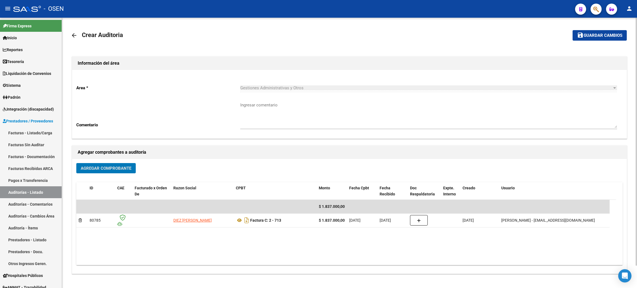
click at [605, 36] on span "Guardar cambios" at bounding box center [603, 35] width 39 height 5
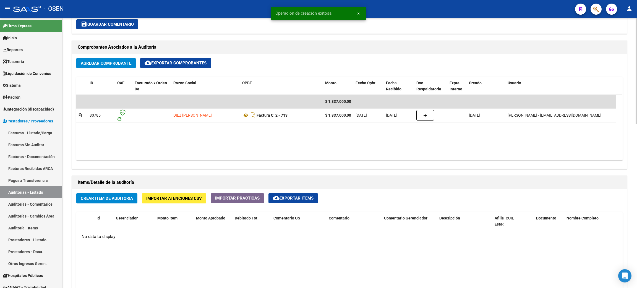
scroll to position [249, 0]
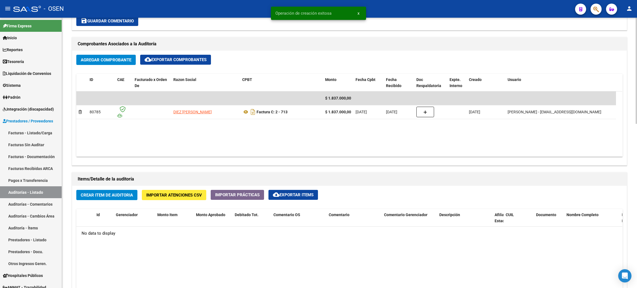
click at [115, 197] on span "Crear Item de Auditoria" at bounding box center [107, 195] width 52 height 5
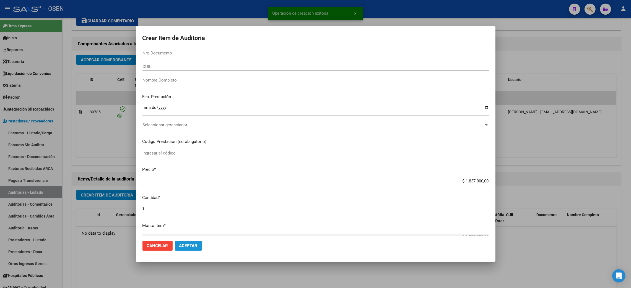
click at [187, 242] on button "Aceptar" at bounding box center [188, 246] width 27 height 10
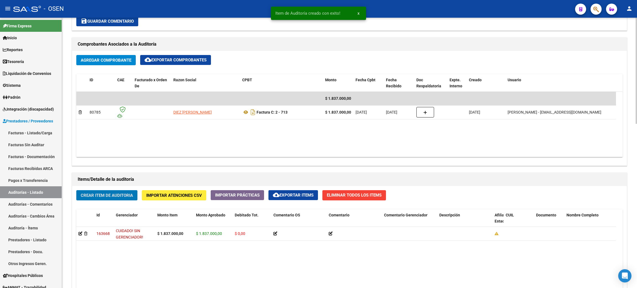
scroll to position [419, 0]
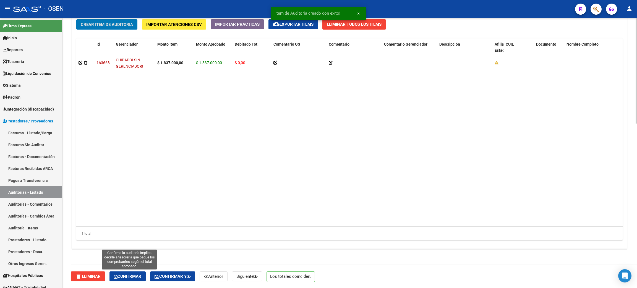
click at [120, 277] on span "Confirmar" at bounding box center [127, 276] width 27 height 5
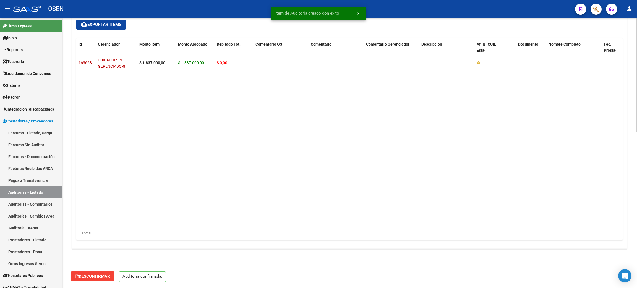
scroll to position [370, 0]
type input "202510"
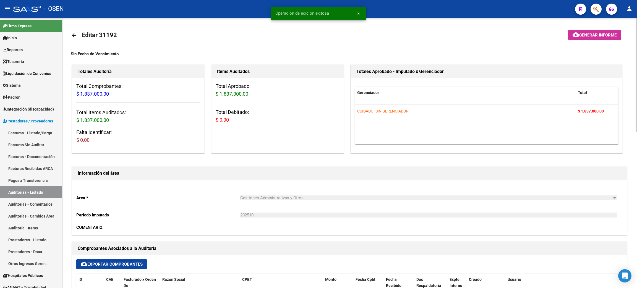
click at [72, 34] on mat-icon "arrow_back" at bounding box center [74, 35] width 7 height 7
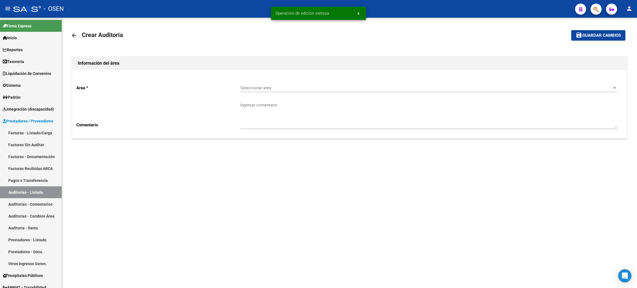
click at [264, 88] on span "Seleccionar area" at bounding box center [426, 87] width 372 height 5
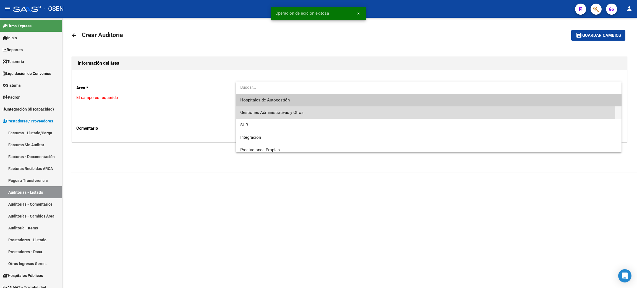
click at [309, 113] on span "Gestiones Administrativas y Otros" at bounding box center [428, 112] width 377 height 12
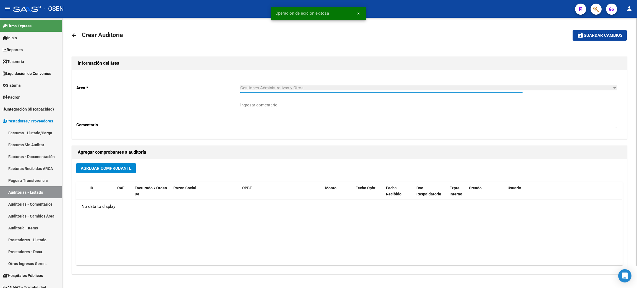
click at [110, 168] on span "Agregar Comprobante" at bounding box center [106, 168] width 51 height 5
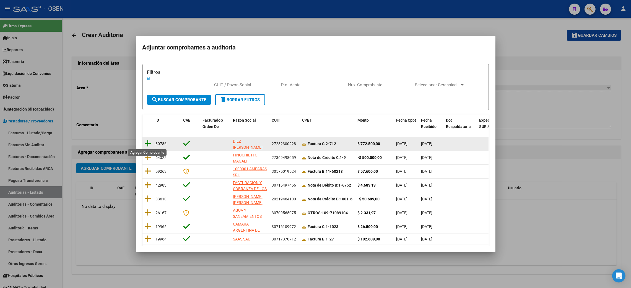
click at [147, 142] on icon at bounding box center [148, 144] width 7 height 8
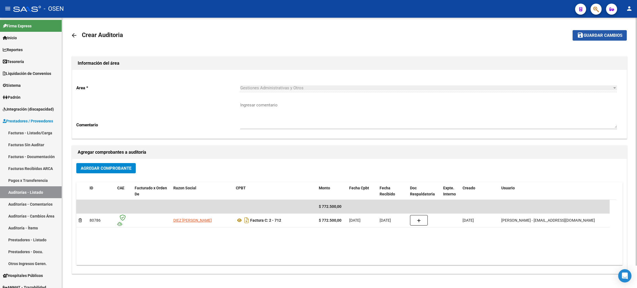
click at [601, 36] on span "Guardar cambios" at bounding box center [603, 35] width 39 height 5
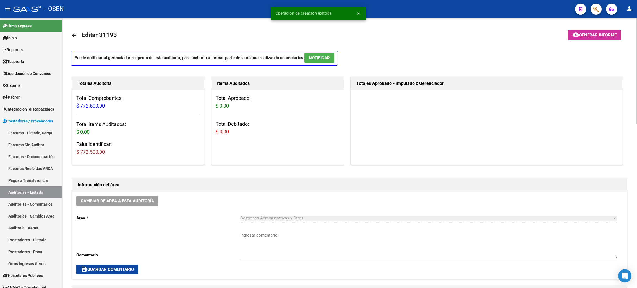
scroll to position [332, 0]
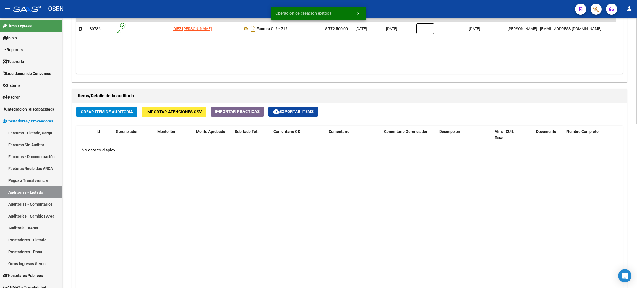
click at [119, 117] on div "Crear Item de Auditoria Importar Atenciones CSV Importar Prácticas cloud_downlo…" at bounding box center [349, 219] width 555 height 233
click at [119, 109] on span "Crear Item de Auditoria" at bounding box center [107, 111] width 52 height 5
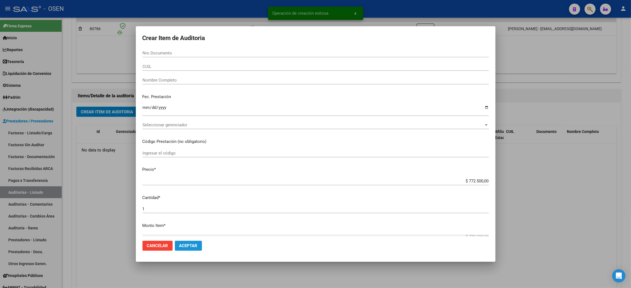
click at [187, 246] on span "Aceptar" at bounding box center [188, 245] width 18 height 5
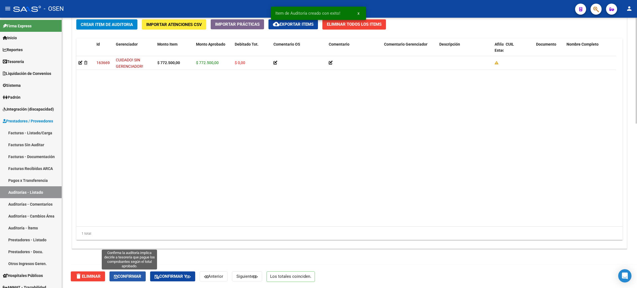
click at [120, 275] on span "Confirmar" at bounding box center [127, 276] width 27 height 5
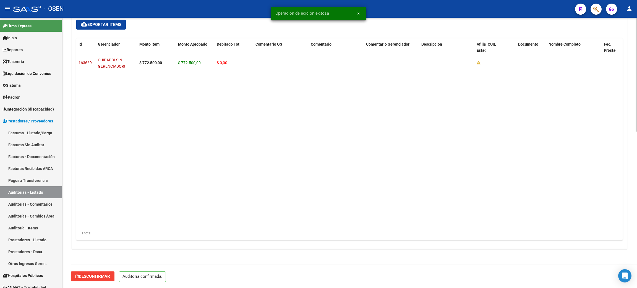
type input "202510"
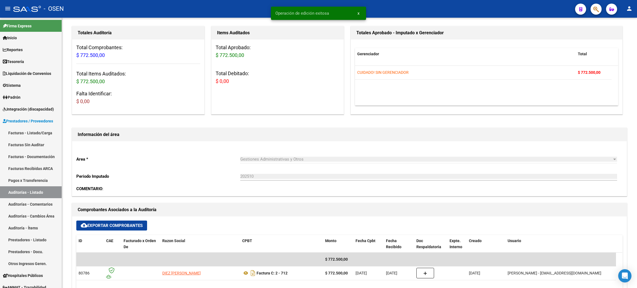
scroll to position [0, 0]
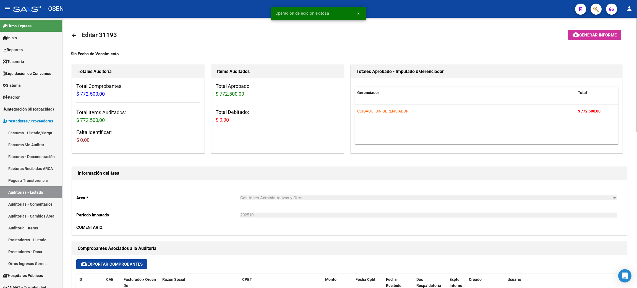
click at [72, 35] on mat-icon "arrow_back" at bounding box center [74, 35] width 7 height 7
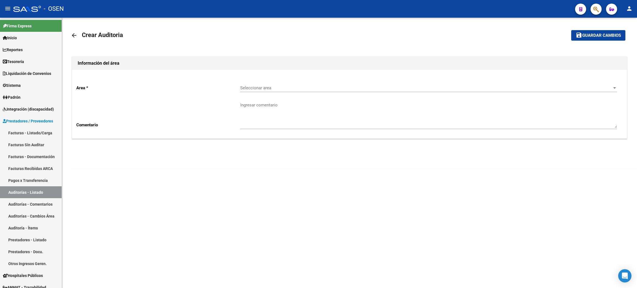
click at [75, 34] on mat-icon "arrow_back" at bounding box center [74, 35] width 7 height 7
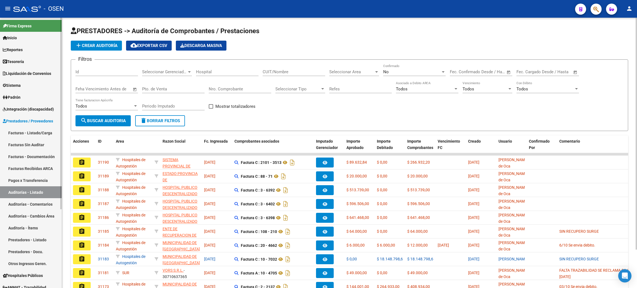
click at [37, 62] on link "Tesorería" at bounding box center [31, 62] width 62 height 12
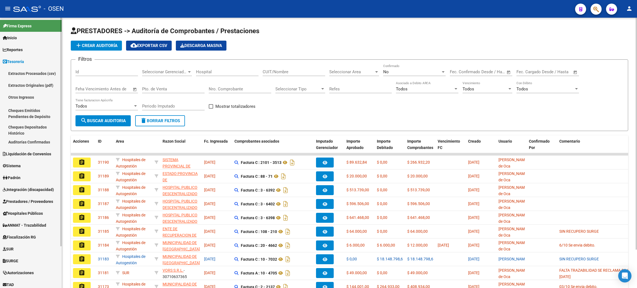
click at [38, 141] on link "Auditorías Confirmadas" at bounding box center [31, 142] width 62 height 12
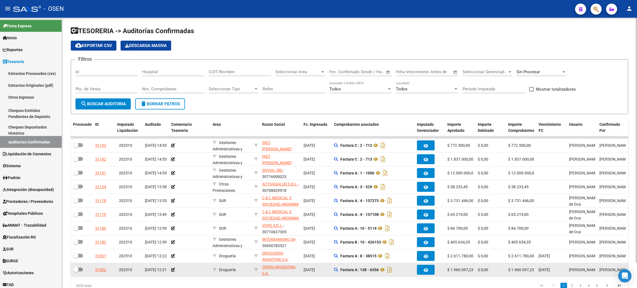
click at [257, 266] on div "TESORERIA -> Auditorías Confirmadas cloud_download Exportar CSV Descarga Masiva…" at bounding box center [349, 160] width 557 height 266
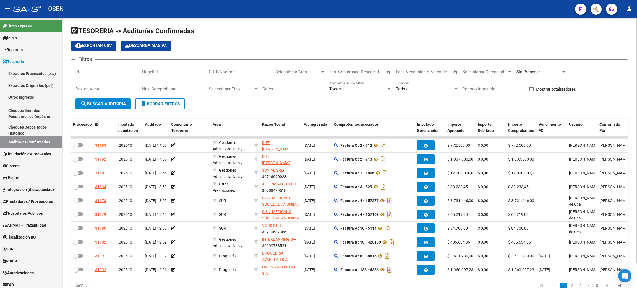
click at [543, 44] on div "cloud_download Exportar CSV Descarga Masiva" at bounding box center [349, 46] width 557 height 10
click at [455, 106] on form "Filtros Id Hospital CUIT/Nombre Seleccionar Area Seleccionar Area Fecha inicio …" at bounding box center [349, 86] width 557 height 55
click at [333, 31] on h1 "TESORERIA -> Auditorías Confirmadas" at bounding box center [349, 32] width 557 height 10
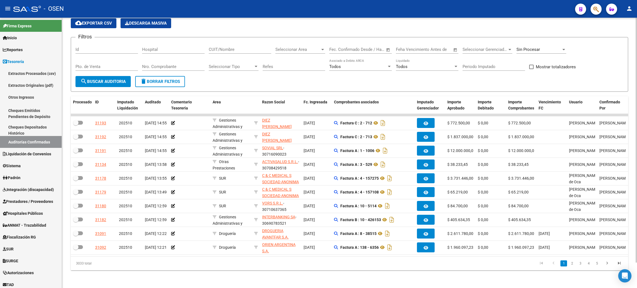
click at [636, 84] on div at bounding box center [636, 165] width 1 height 245
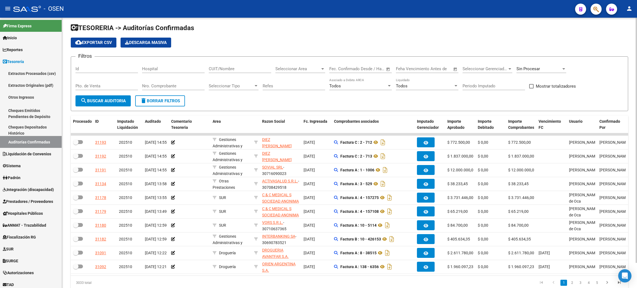
click at [633, 32] on div "TESORERIA -> Auditorías Confirmadas cloud_download Exportar CSV Descarga Masiva…" at bounding box center [350, 161] width 576 height 293
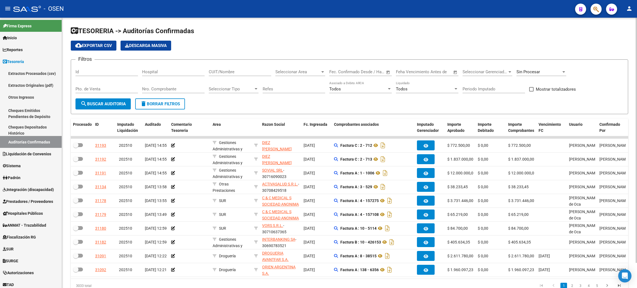
click at [636, 0] on html "menu - OSEN person Firma Express Inicio Calendario SSS Instructivos Contacto OS…" at bounding box center [318, 144] width 637 height 288
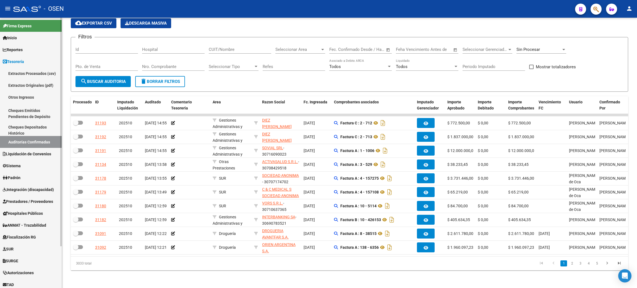
scroll to position [7, 0]
drag, startPoint x: 233, startPoint y: 45, endPoint x: 289, endPoint y: 55, distance: 57.8
click at [233, 47] on input "CUIT/Nombre" at bounding box center [240, 49] width 62 height 5
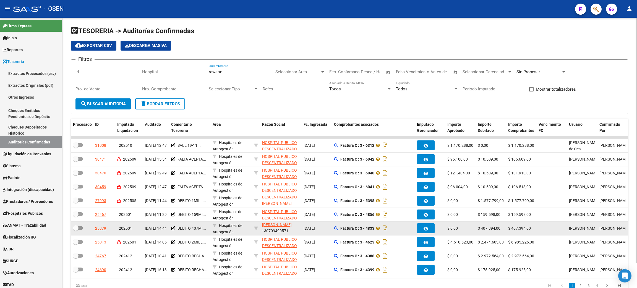
scroll to position [28, 0]
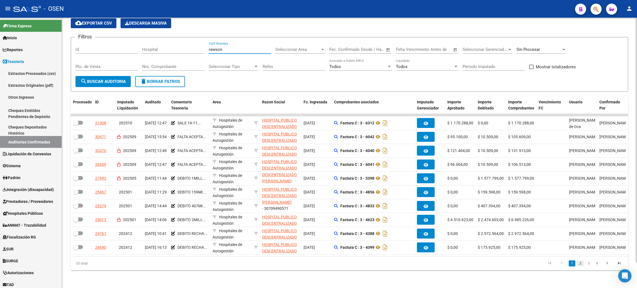
type input "rawson"
click at [578, 265] on link "2" at bounding box center [580, 263] width 7 height 6
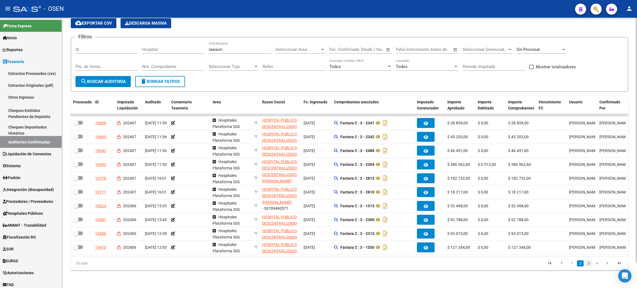
click at [588, 263] on link "3" at bounding box center [588, 263] width 7 height 6
click at [594, 263] on link "4" at bounding box center [597, 263] width 7 height 6
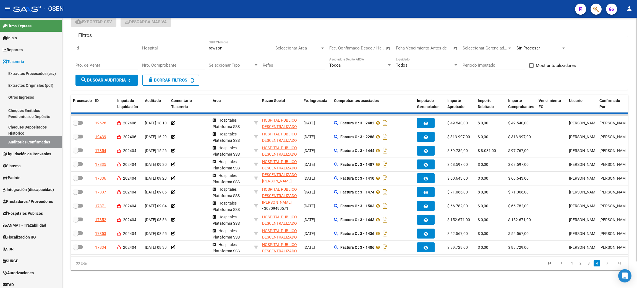
scroll to position [0, 0]
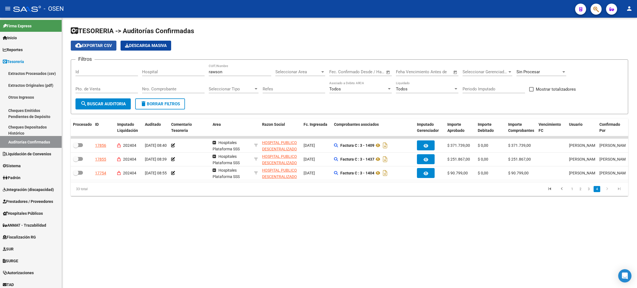
click at [95, 41] on button "cloud_download Exportar CSV" at bounding box center [94, 46] width 46 height 10
click at [587, 192] on link "3" at bounding box center [588, 189] width 7 height 6
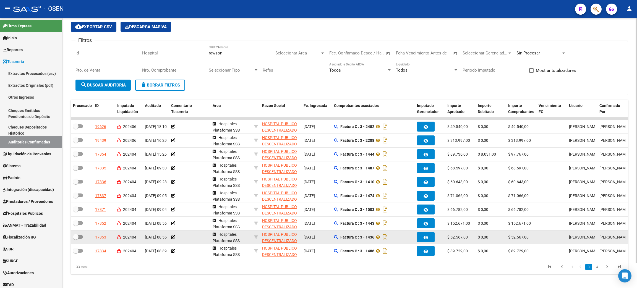
scroll to position [28, 0]
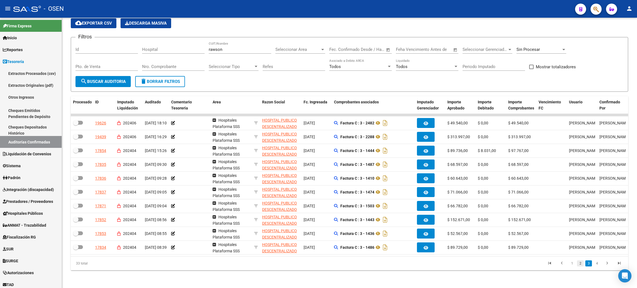
click at [581, 266] on link "2" at bounding box center [580, 263] width 7 height 6
click at [573, 264] on link "1" at bounding box center [572, 263] width 7 height 6
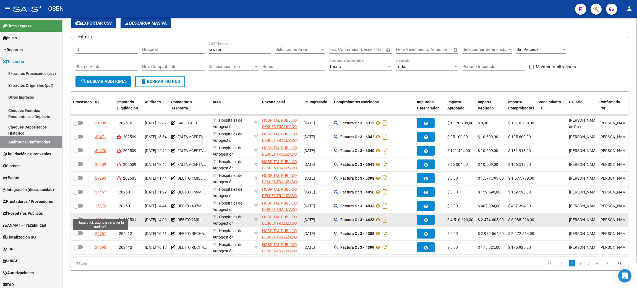
click at [97, 217] on div "25013" at bounding box center [100, 220] width 11 height 6
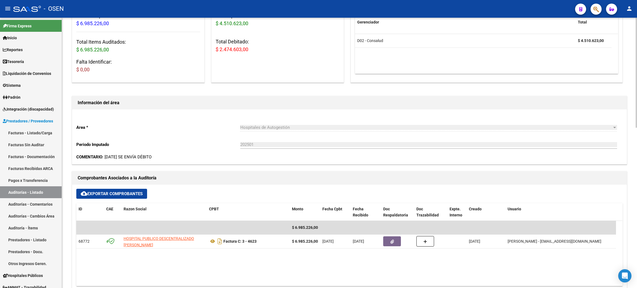
scroll to position [124, 0]
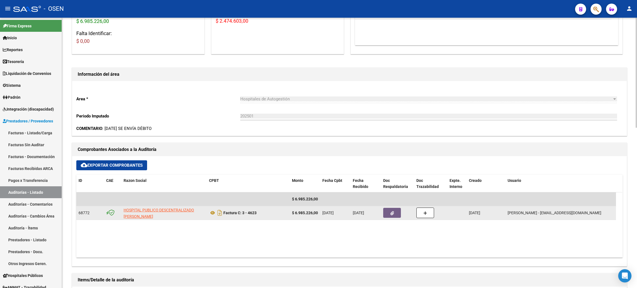
click at [397, 215] on button "button" at bounding box center [392, 213] width 18 height 10
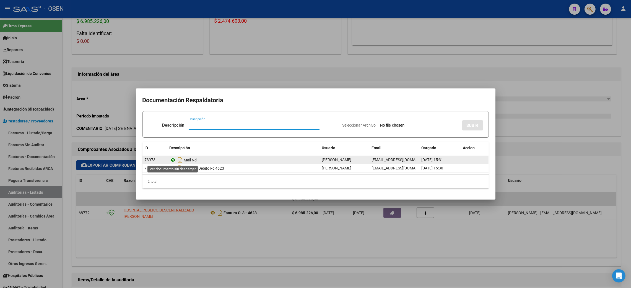
click at [173, 160] on icon at bounding box center [172, 160] width 7 height 7
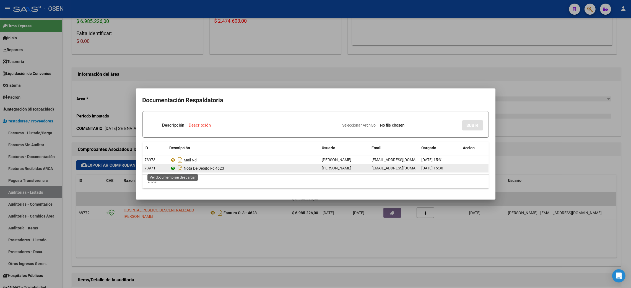
click at [171, 168] on icon at bounding box center [172, 168] width 7 height 7
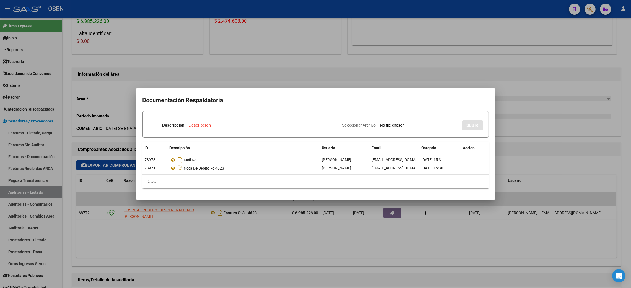
click at [215, 240] on div at bounding box center [315, 144] width 631 height 288
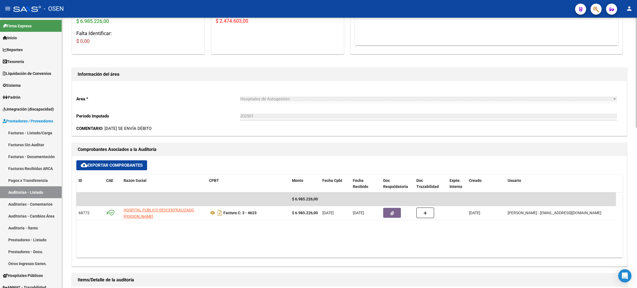
scroll to position [0, 0]
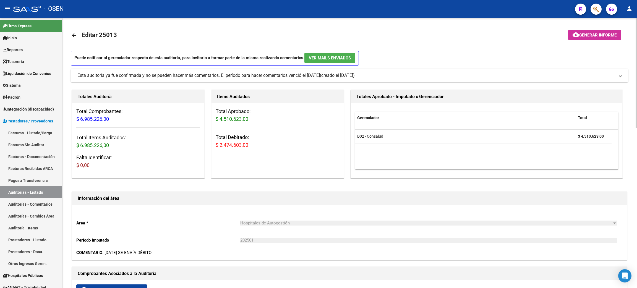
click at [72, 35] on mat-icon "arrow_back" at bounding box center [74, 35] width 7 height 7
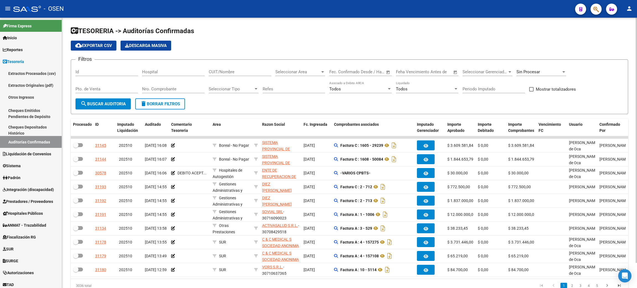
click at [166, 89] on input "Nro. Comprobante" at bounding box center [173, 89] width 62 height 5
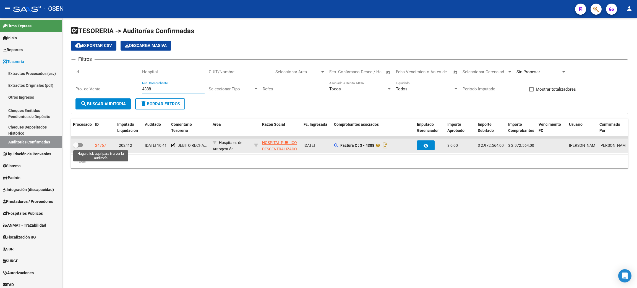
type input "4388"
click at [100, 145] on div "24767" at bounding box center [100, 145] width 11 height 6
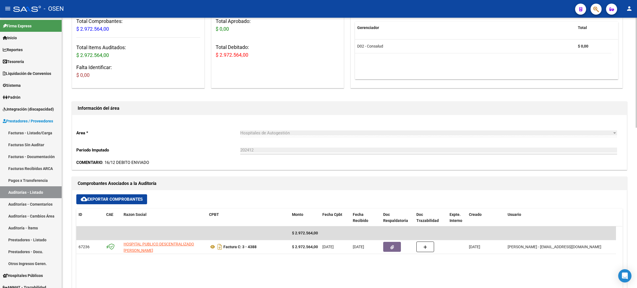
scroll to position [246, 0]
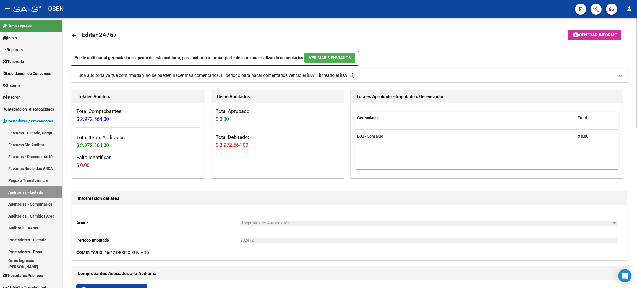
scroll to position [249, 0]
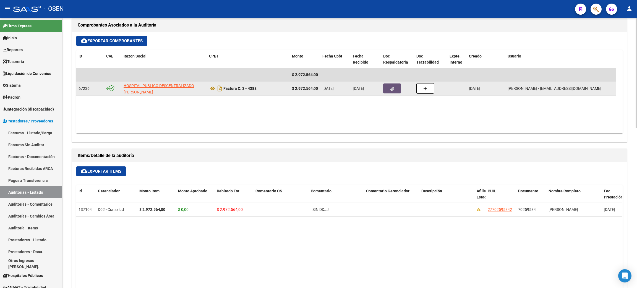
click at [390, 85] on button "button" at bounding box center [392, 88] width 18 height 10
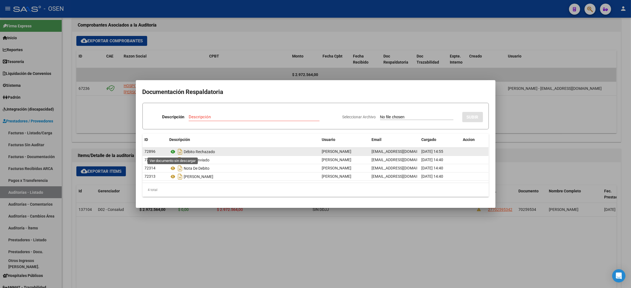
click at [173, 151] on icon at bounding box center [172, 151] width 7 height 7
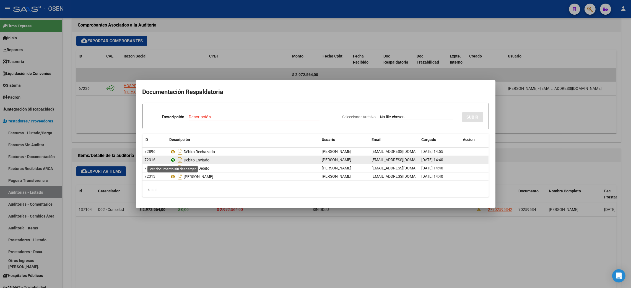
click at [172, 160] on icon at bounding box center [172, 160] width 7 height 7
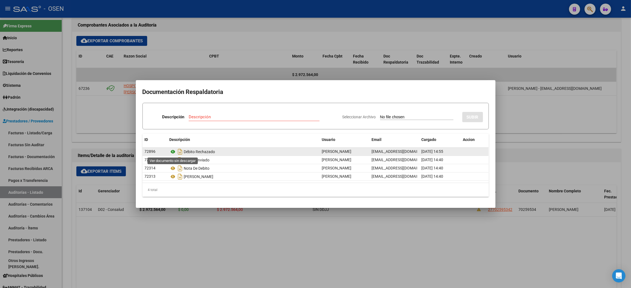
click at [174, 150] on icon at bounding box center [172, 151] width 7 height 7
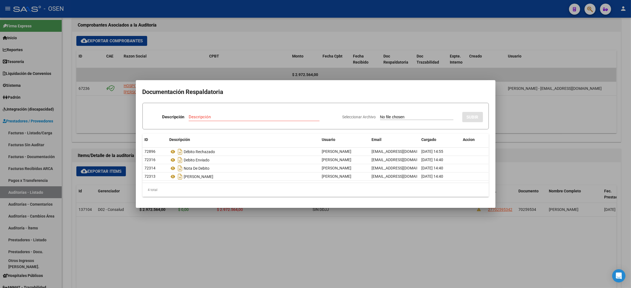
click at [226, 213] on div at bounding box center [315, 144] width 631 height 288
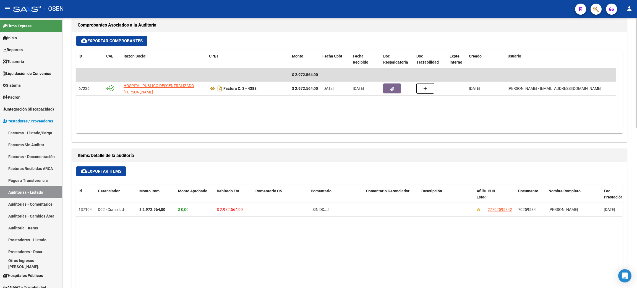
drag, startPoint x: 195, startPoint y: 232, endPoint x: 440, endPoint y: 235, distance: 245.8
click at [195, 232] on datatable-body "137104 D02 - Consalud $ 2.972.564,00 $ 0,00 $ 2.972.564,00 SIN DDJJ 27702595342…" at bounding box center [349, 288] width 546 height 170
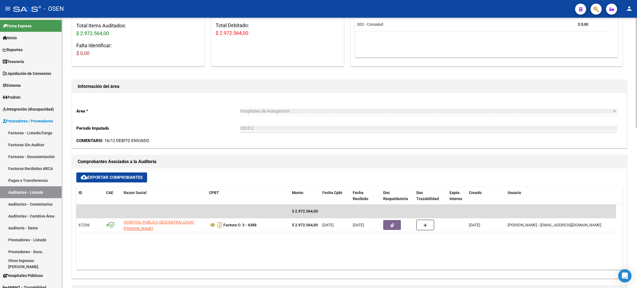
scroll to position [0, 0]
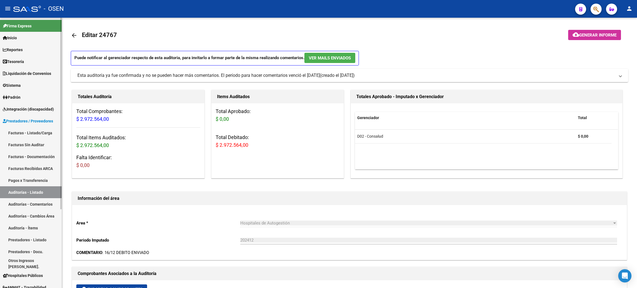
click at [14, 62] on span "Tesorería" at bounding box center [13, 62] width 21 height 6
click at [22, 61] on span "Tesorería" at bounding box center [13, 62] width 21 height 6
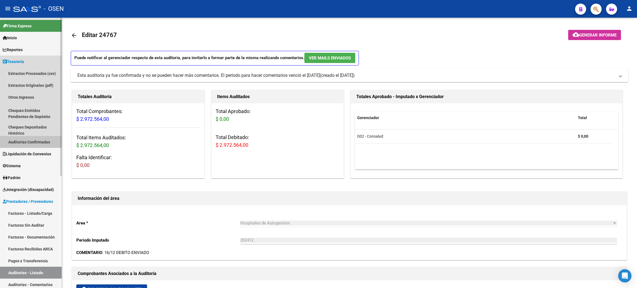
click at [40, 142] on link "Auditorías Confirmadas" at bounding box center [31, 142] width 62 height 12
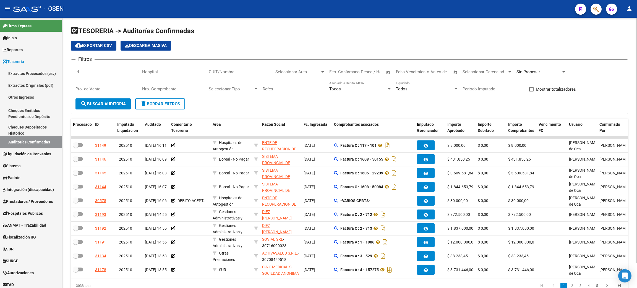
click at [538, 71] on span "Sin Procesar" at bounding box center [527, 71] width 23 height 5
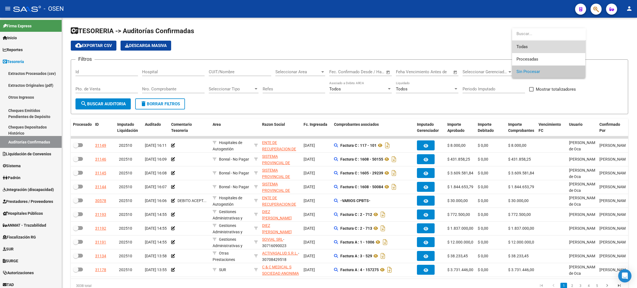
click at [535, 47] on span "Todas" at bounding box center [548, 47] width 64 height 12
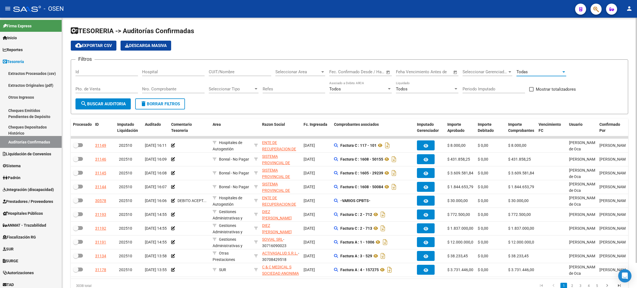
click at [552, 70] on div "Todas" at bounding box center [538, 71] width 45 height 5
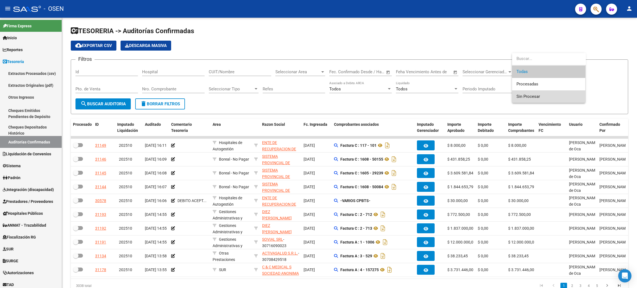
click at [530, 100] on span "Sin Procesar" at bounding box center [548, 96] width 64 height 12
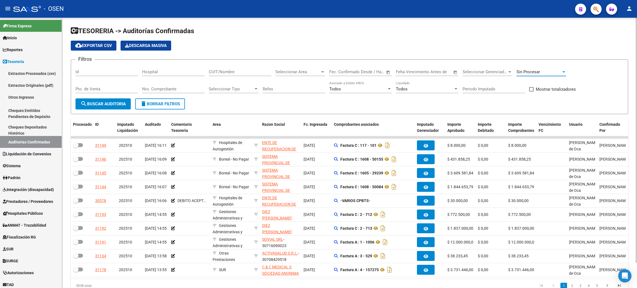
click at [288, 72] on span "Seleccionar Area" at bounding box center [297, 71] width 45 height 5
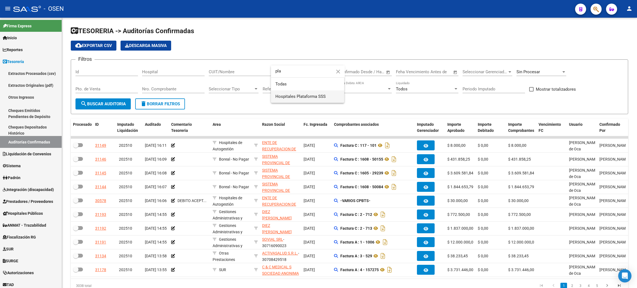
type input "pla"
click at [323, 97] on span "Hospitales Plataforma SSS" at bounding box center [300, 96] width 50 height 5
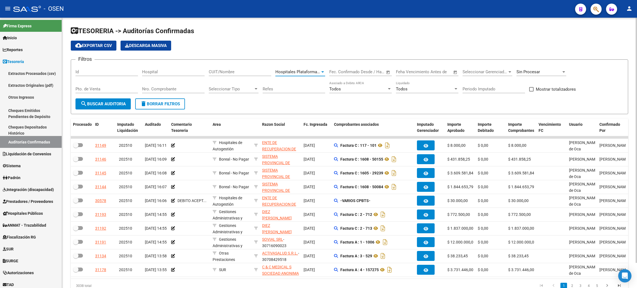
click at [105, 105] on span "search Buscar Auditoria" at bounding box center [102, 103] width 45 height 5
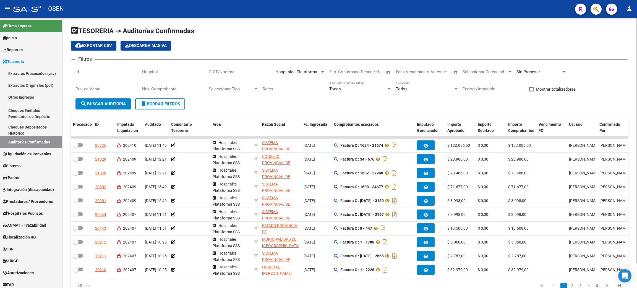
click at [273, 122] on span "Razon Social" at bounding box center [273, 124] width 23 height 4
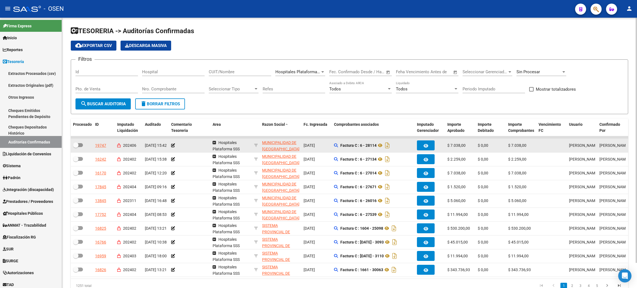
drag, startPoint x: 291, startPoint y: 218, endPoint x: 247, endPoint y: 140, distance: 89.5
click at [247, 140] on datatable-scroller "19747 202406 24/06/2024 15:42 Hospitales Plataforma SSS MUNICIPALIDAD DE SAN IS…" at bounding box center [349, 206] width 557 height 141
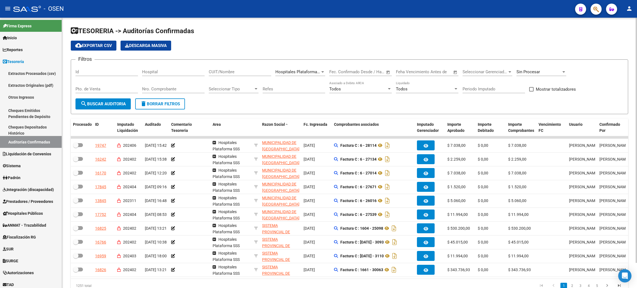
click at [274, 109] on form "Filtros Id Hospital CUIT/Nombre Hospitales Plataforma SSS Seleccionar Area Fech…" at bounding box center [349, 86] width 557 height 55
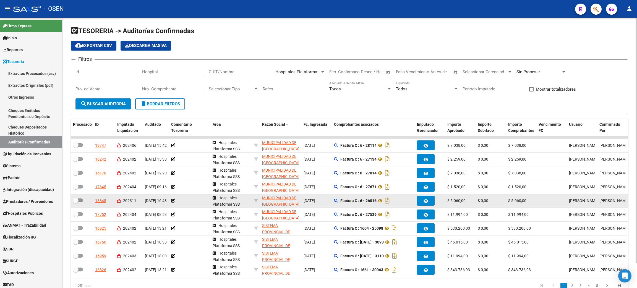
drag, startPoint x: 91, startPoint y: 143, endPoint x: 607, endPoint y: 202, distance: 519.6
click at [607, 202] on datatable-scroller "19747 202406 24/06/2024 15:42 Hospitales Plataforma SSS MUNICIPALIDAD DE SAN IS…" at bounding box center [349, 206] width 557 height 141
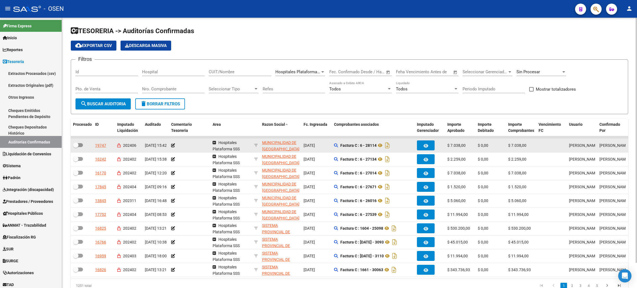
drag, startPoint x: 536, startPoint y: 213, endPoint x: 210, endPoint y: 138, distance: 334.2
click at [188, 139] on datatable-scroller "19747 202406 24/06/2024 15:42 Hospitales Plataforma SSS MUNICIPALIDAD DE SAN IS…" at bounding box center [349, 206] width 557 height 141
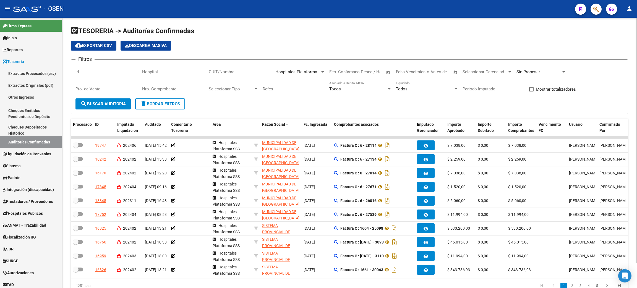
click at [366, 102] on form "Filtros Id Hospital CUIT/Nombre Hospitales Plataforma SSS Seleccionar Area Fech…" at bounding box center [349, 86] width 557 height 55
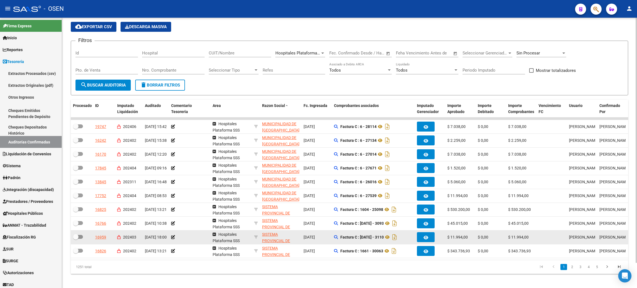
scroll to position [28, 0]
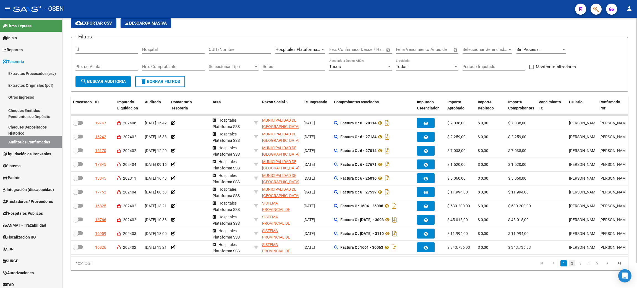
click at [570, 267] on link "2" at bounding box center [572, 263] width 7 height 6
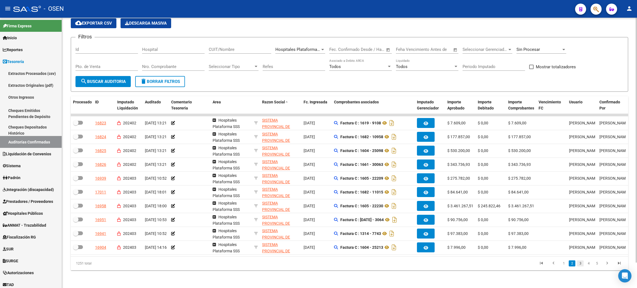
click at [580, 266] on link "3" at bounding box center [580, 263] width 7 height 6
click at [621, 264] on icon "go to last page" at bounding box center [619, 264] width 7 height 7
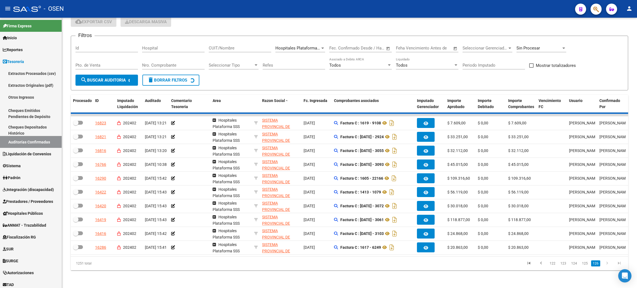
scroll to position [0, 0]
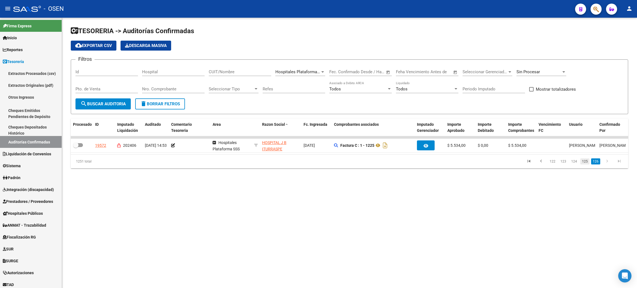
click at [585, 164] on link "125" at bounding box center [584, 161] width 9 height 6
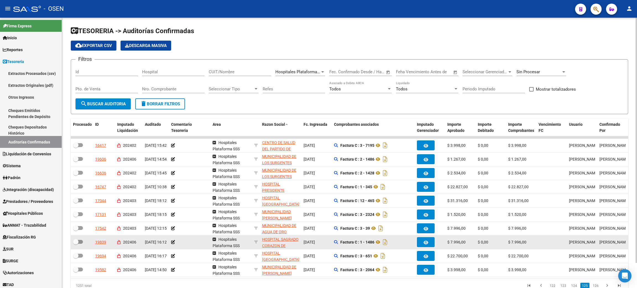
scroll to position [28, 0]
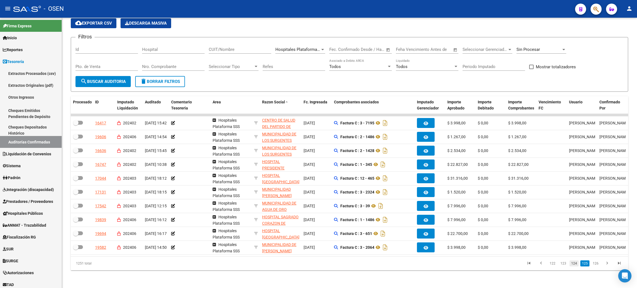
click at [576, 267] on li "124" at bounding box center [574, 263] width 11 height 9
click at [578, 263] on link "124" at bounding box center [574, 263] width 9 height 6
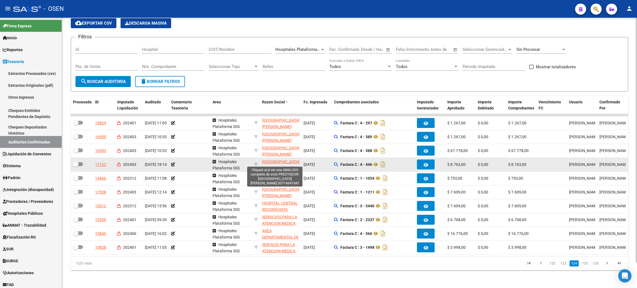
click at [269, 160] on span "HOSPITAL DEL CARMEN" at bounding box center [280, 165] width 37 height 11
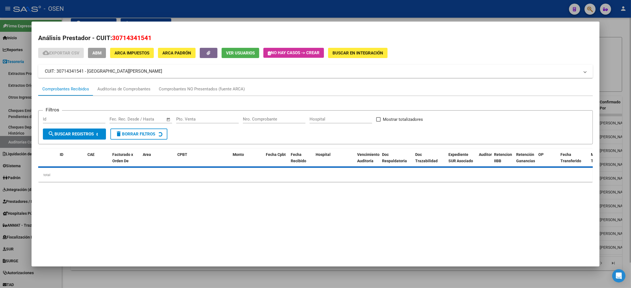
click at [163, 274] on div at bounding box center [315, 144] width 631 height 288
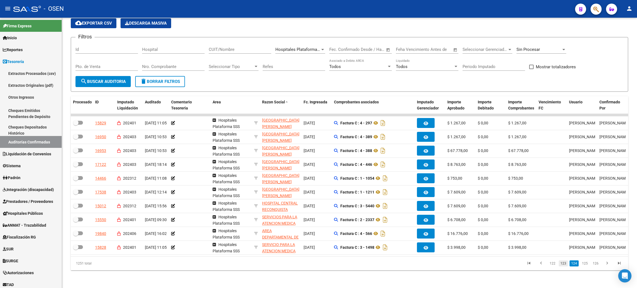
click at [565, 265] on link "123" at bounding box center [563, 263] width 9 height 6
click at [564, 265] on link "122" at bounding box center [563, 263] width 9 height 6
click at [567, 264] on link "121" at bounding box center [563, 263] width 9 height 6
click at [553, 265] on link "119" at bounding box center [552, 263] width 9 height 6
click at [493, 267] on datatable-pager "117 118 119 120 121" at bounding box center [405, 263] width 442 height 9
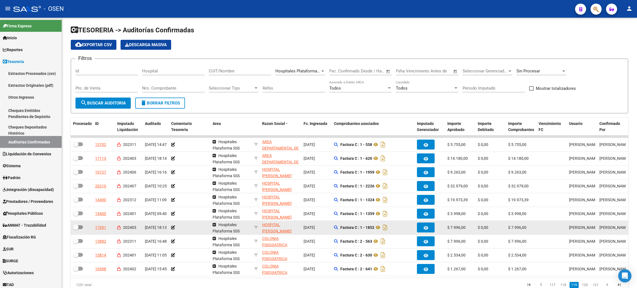
scroll to position [0, 0]
